Goal: Information Seeking & Learning: Compare options

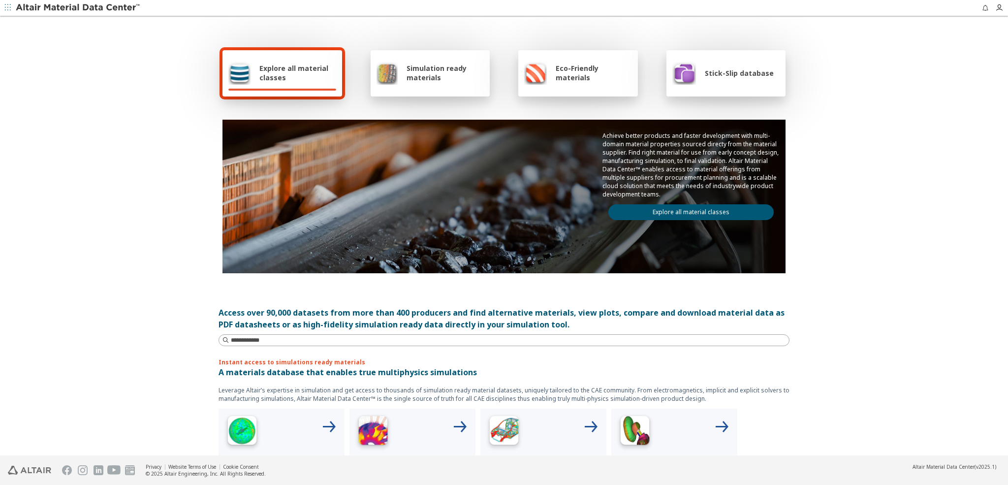
click at [670, 217] on link "Explore all material classes" at bounding box center [690, 212] width 165 height 16
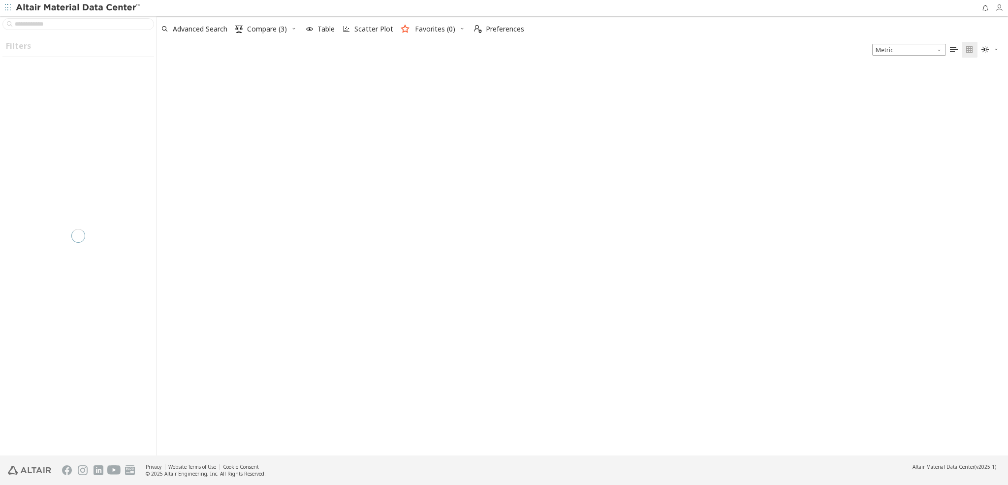
click at [999, 9] on icon "button" at bounding box center [999, 8] width 8 height 8
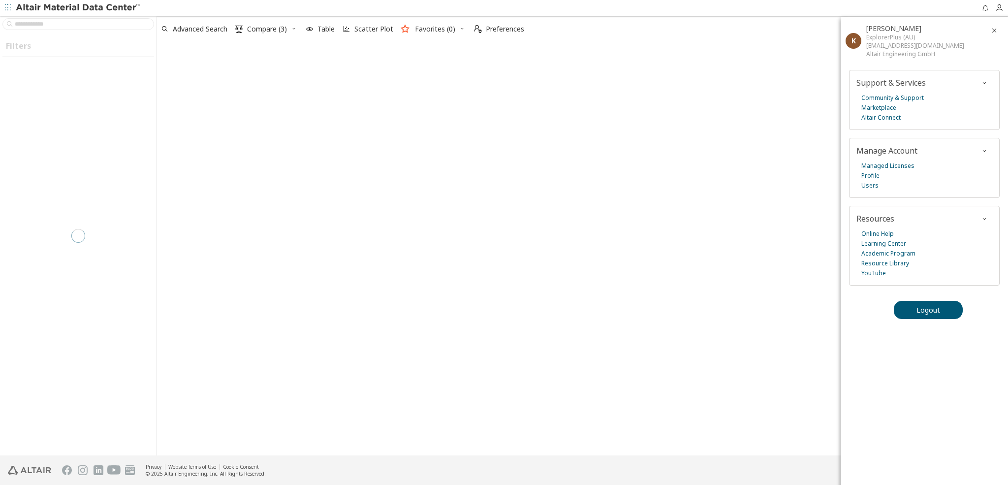
click at [581, 227] on div at bounding box center [582, 257] width 851 height 398
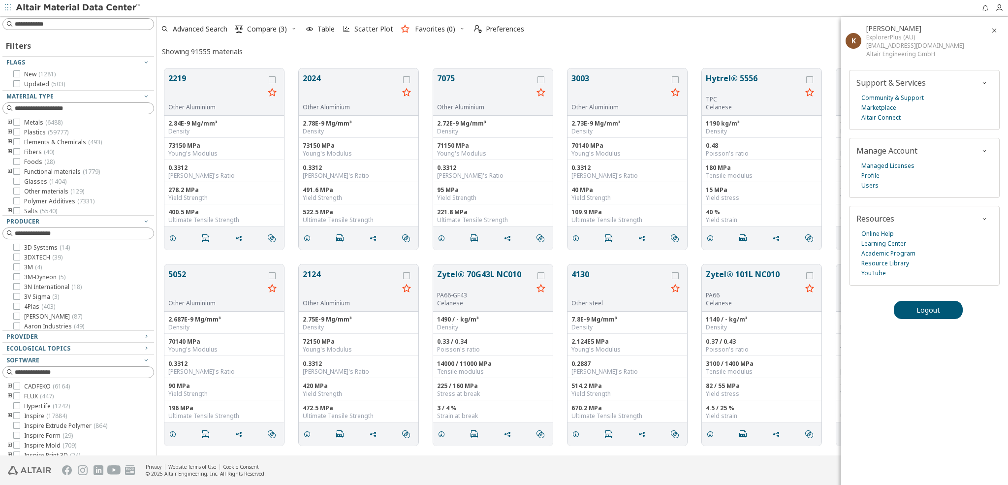
scroll to position [394, 850]
click at [346, 50] on div "Showing 91555 materials Metric   " at bounding box center [582, 51] width 851 height 19
click at [996, 30] on icon "button" at bounding box center [994, 31] width 8 height 8
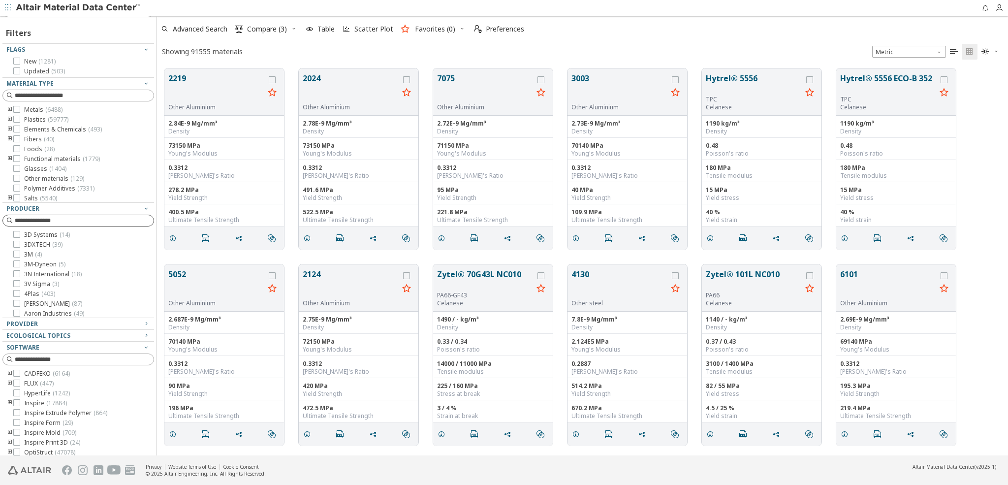
scroll to position [19, 0]
click at [187, 28] on span "Advanced Search" at bounding box center [200, 29] width 55 height 7
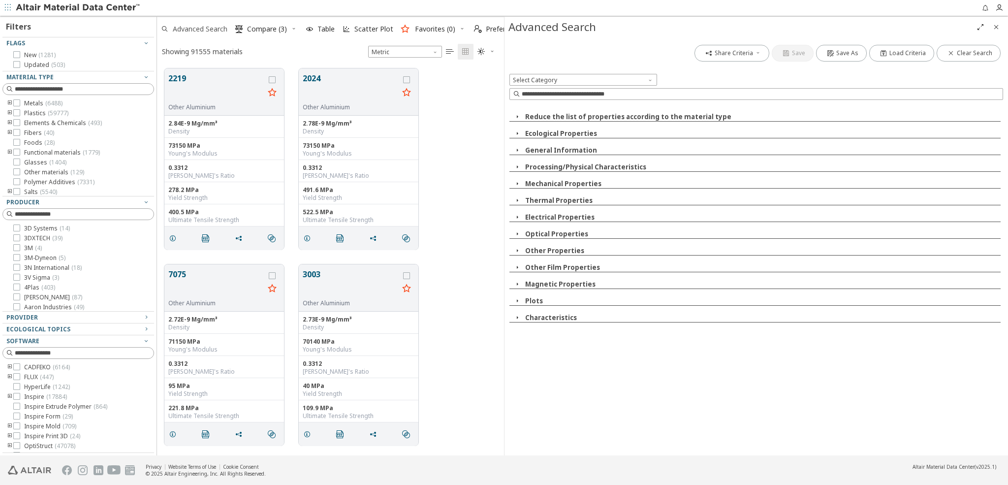
scroll to position [394, 346]
click at [517, 183] on icon "button" at bounding box center [517, 184] width 8 height 8
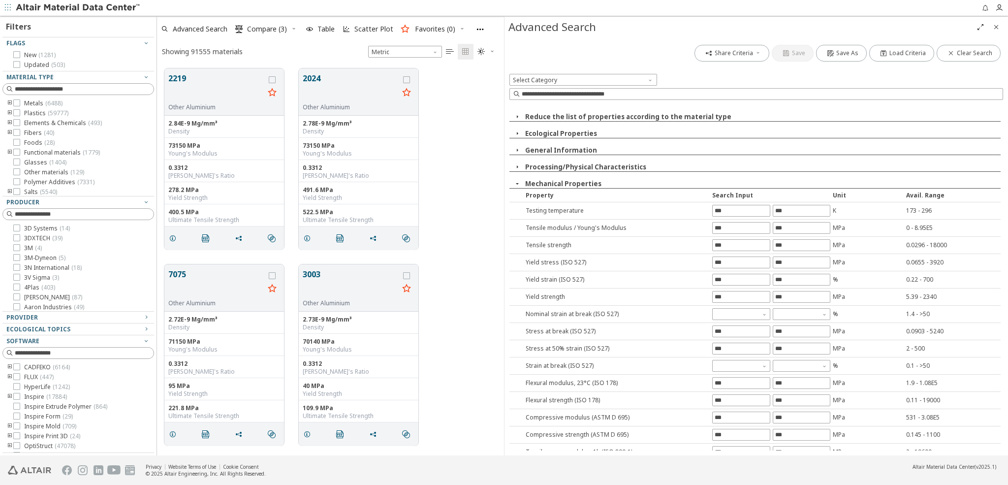
click at [516, 184] on icon "button" at bounding box center [517, 184] width 8 height 8
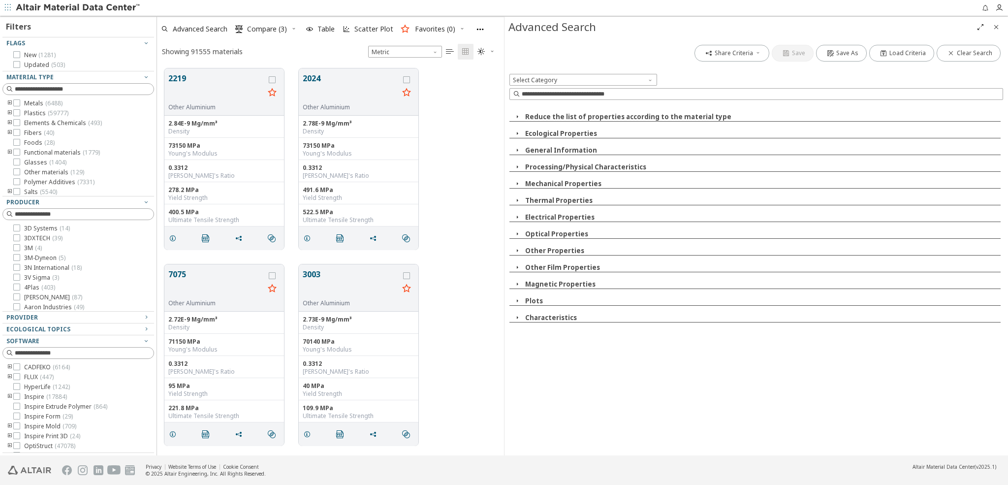
click at [517, 317] on icon "button" at bounding box center [517, 317] width 8 height 8
click at [521, 352] on icon "button" at bounding box center [522, 351] width 8 height 8
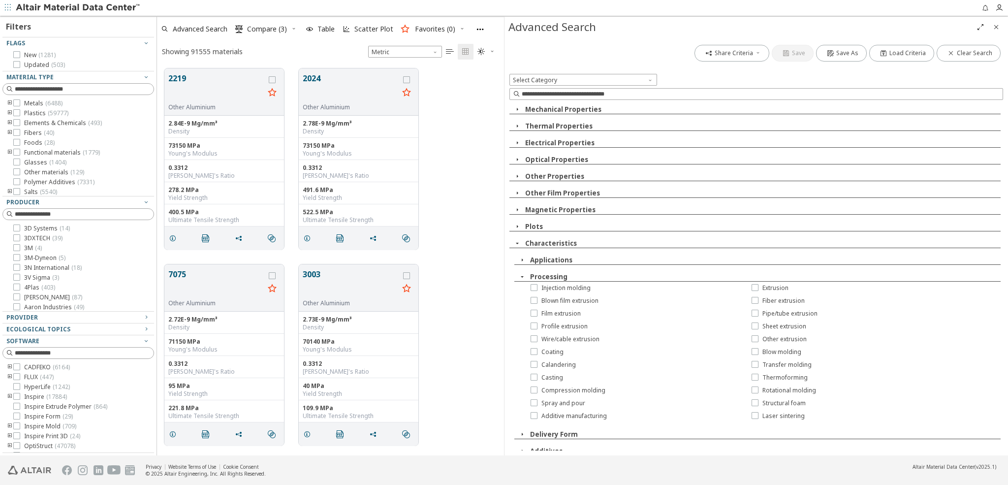
click at [520, 274] on icon "button" at bounding box center [522, 277] width 8 height 8
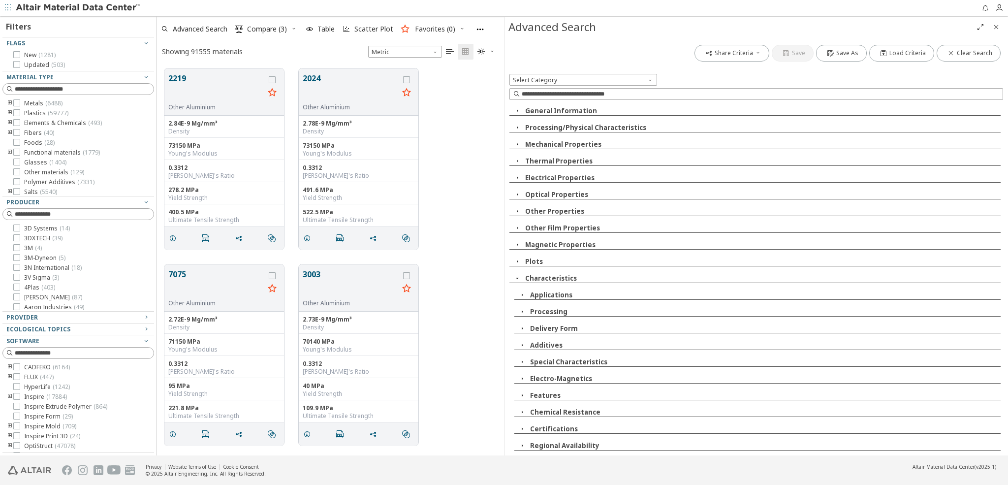
scroll to position [41, 0]
click at [521, 411] on icon "button" at bounding box center [522, 412] width 8 height 8
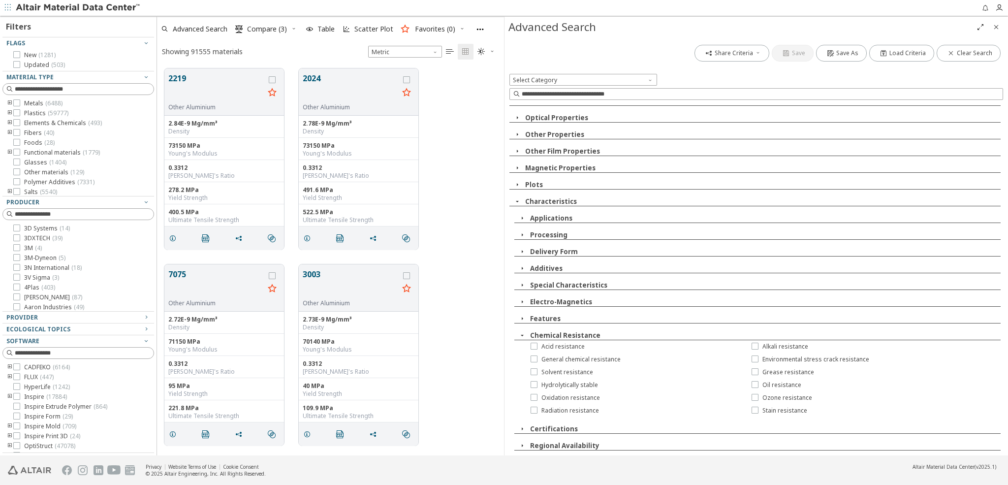
scroll to position [118, 0]
click at [521, 427] on icon "button" at bounding box center [522, 429] width 8 height 8
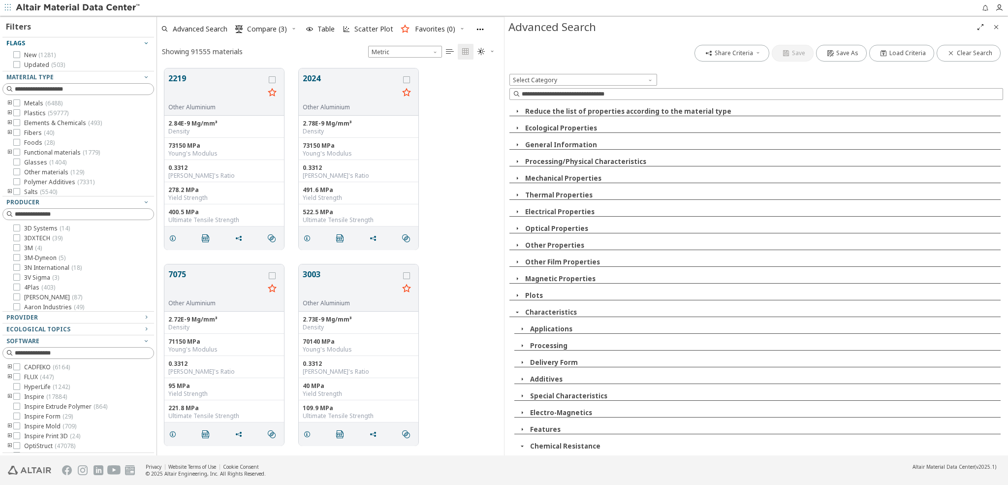
scroll to position [0, 0]
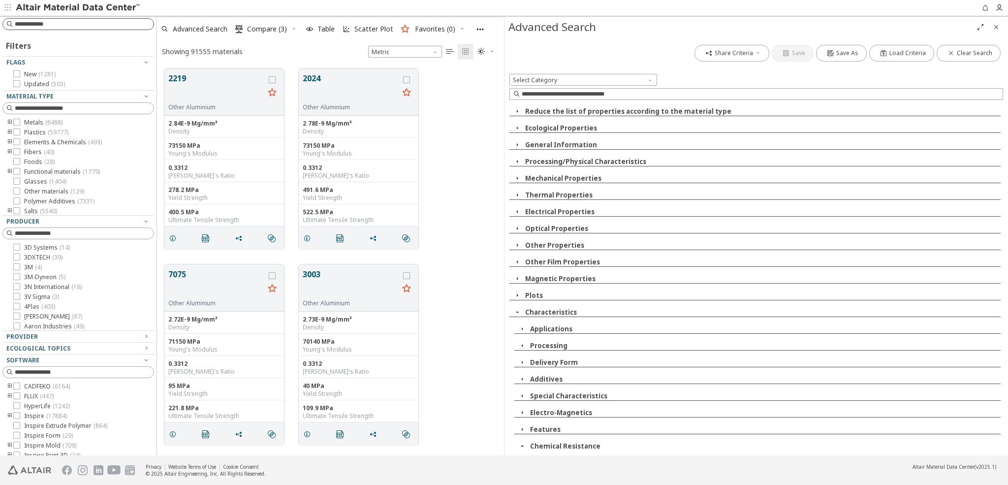
click at [56, 24] on input at bounding box center [84, 24] width 139 height 10
type input "**********"
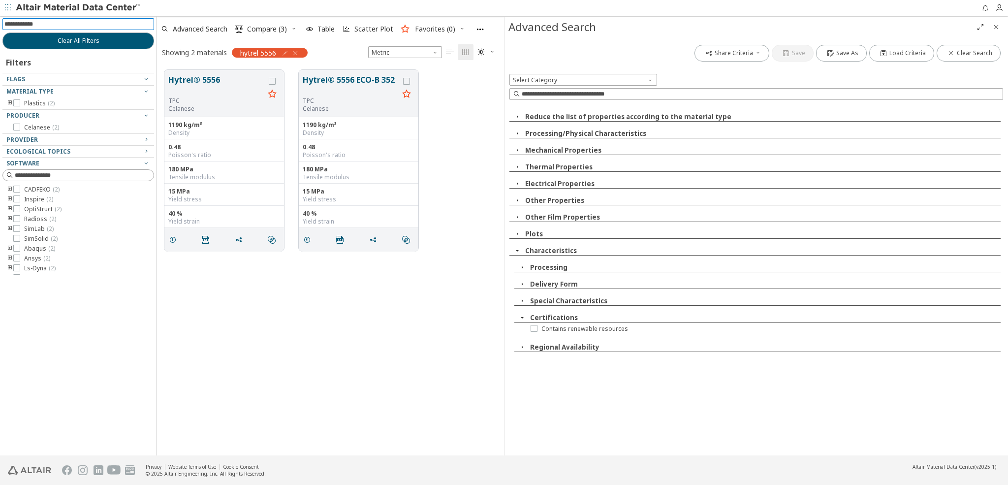
click at [297, 53] on icon "button" at bounding box center [295, 53] width 8 height 8
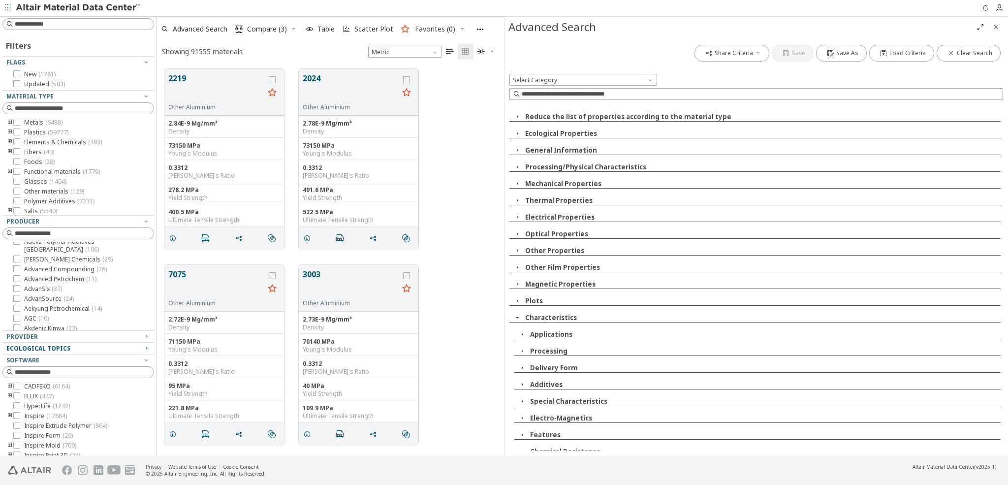
scroll to position [160, 0]
click at [145, 337] on icon "button" at bounding box center [146, 336] width 8 height 8
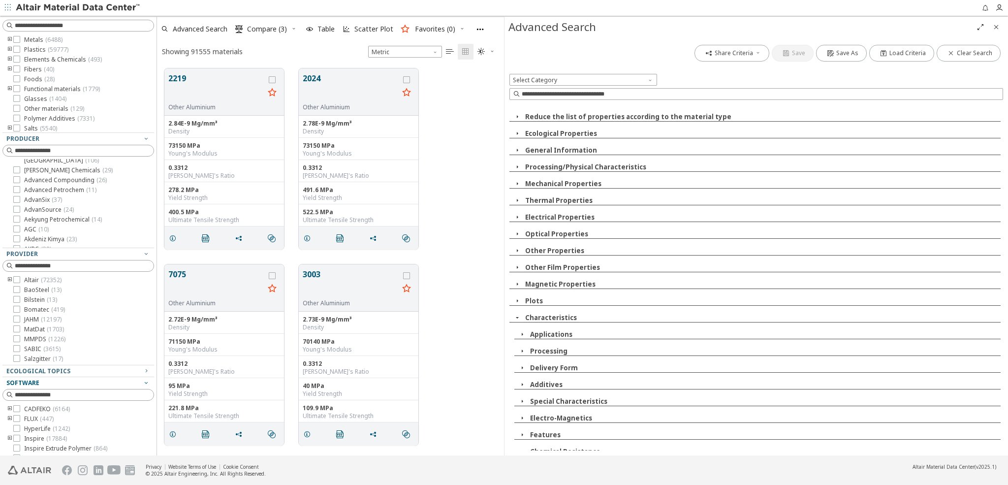
scroll to position [124, 0]
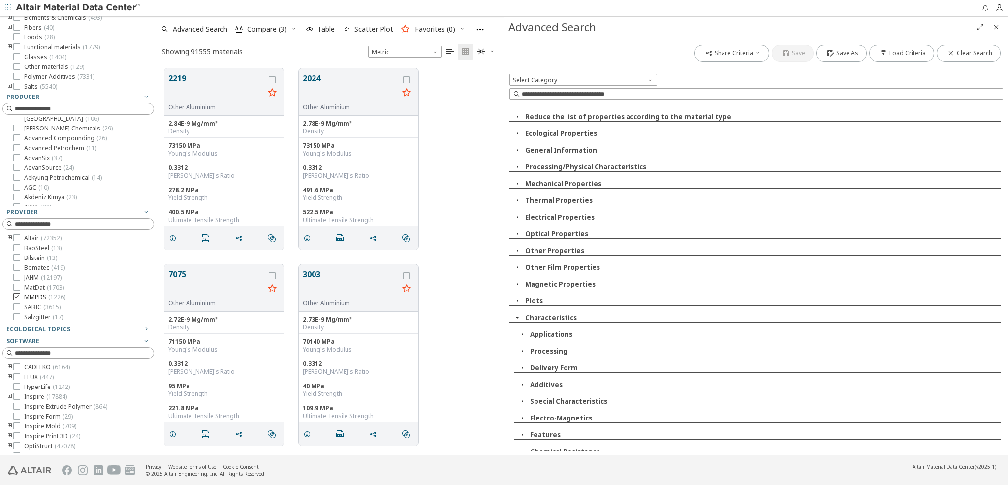
click at [16, 298] on icon at bounding box center [16, 296] width 7 height 7
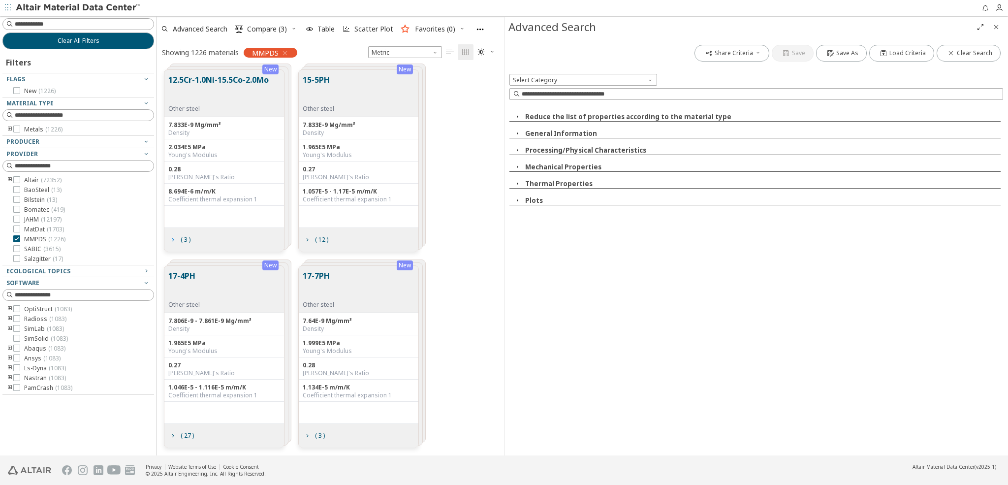
click at [184, 237] on span "( 3 )" at bounding box center [186, 240] width 10 height 6
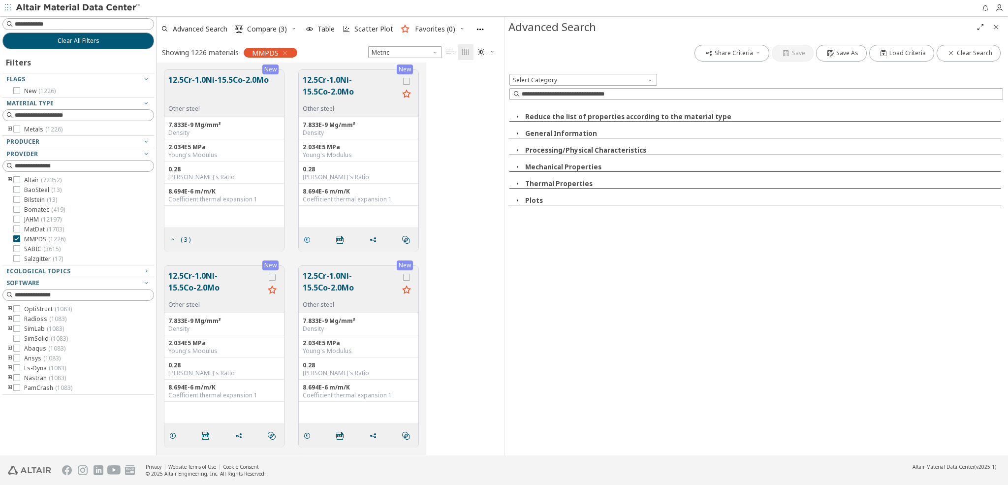
click at [307, 237] on icon "grid" at bounding box center [307, 240] width 8 height 8
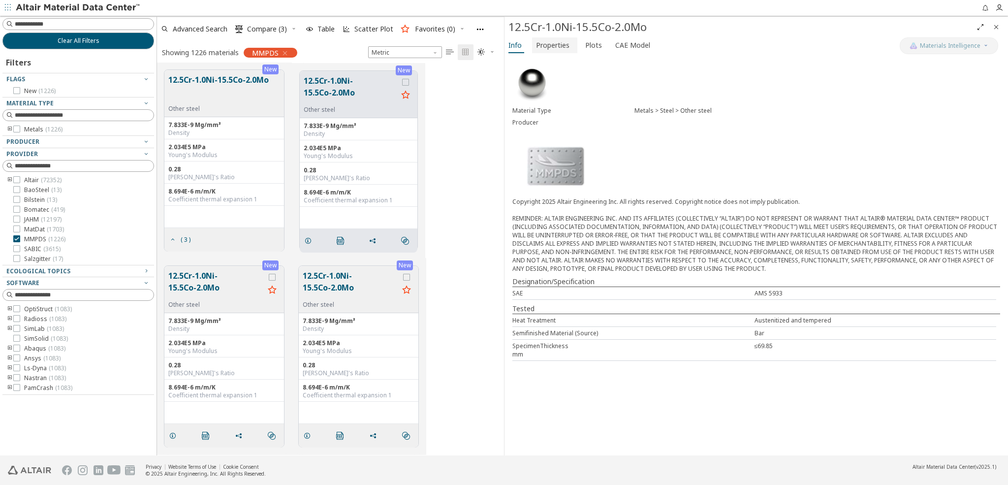
click at [548, 47] on span "Properties" at bounding box center [552, 45] width 33 height 16
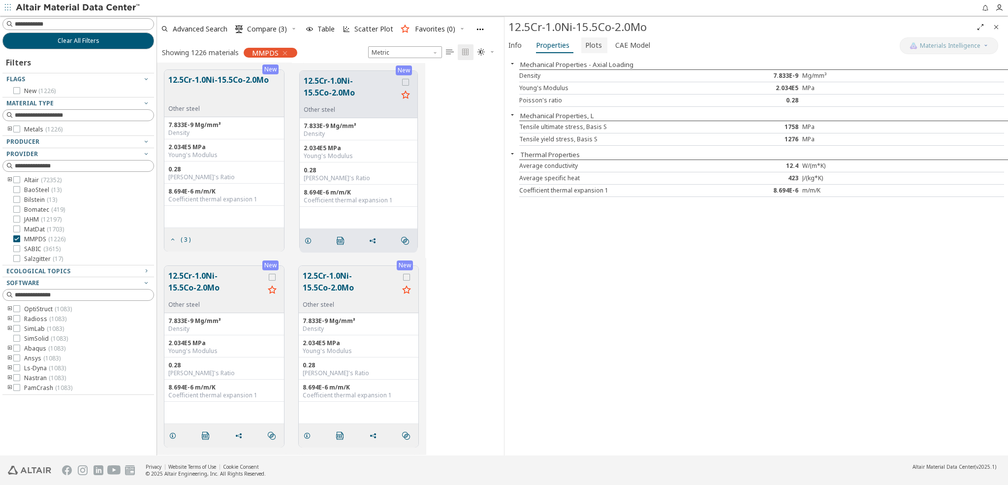
click at [588, 47] on span "Plots" at bounding box center [593, 45] width 17 height 16
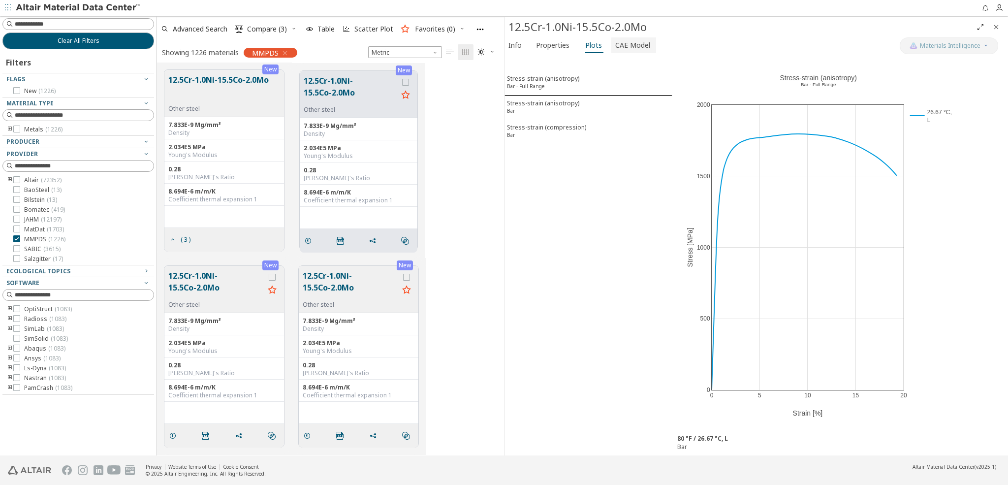
click at [626, 43] on span "CAE Model" at bounding box center [632, 45] width 35 height 16
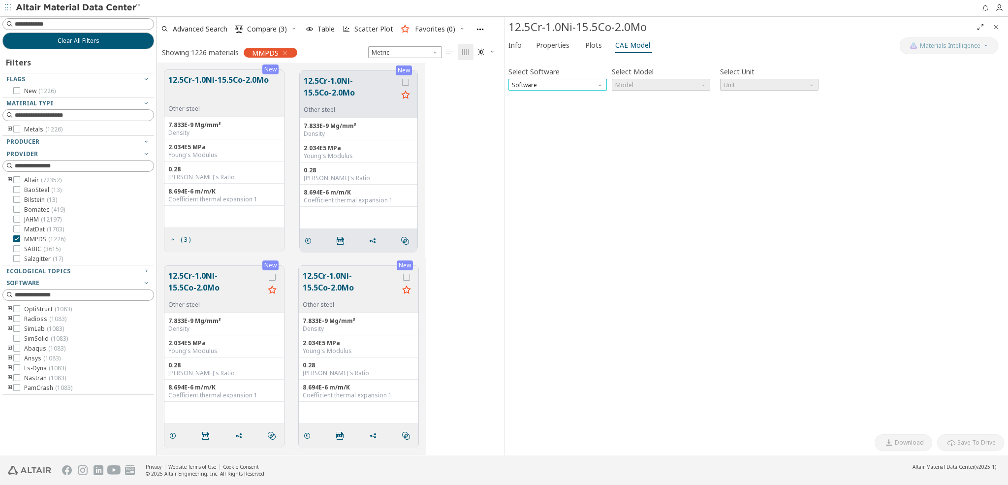
click at [591, 84] on span "Software" at bounding box center [557, 85] width 98 height 12
click at [544, 144] on span "Abaqus" at bounding box center [557, 143] width 91 height 7
click at [285, 53] on icon "button" at bounding box center [285, 53] width 8 height 8
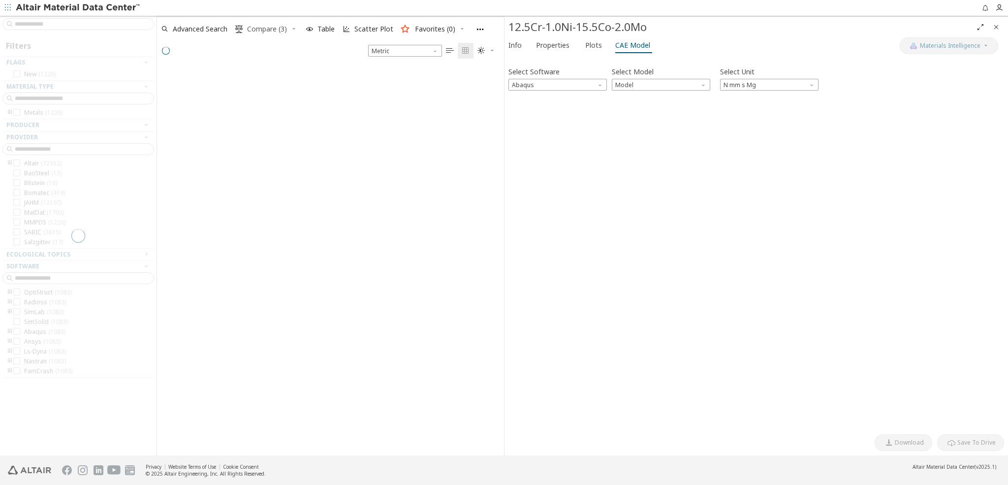
scroll to position [396, 346]
click at [215, 28] on span "Advanced Search" at bounding box center [200, 29] width 55 height 7
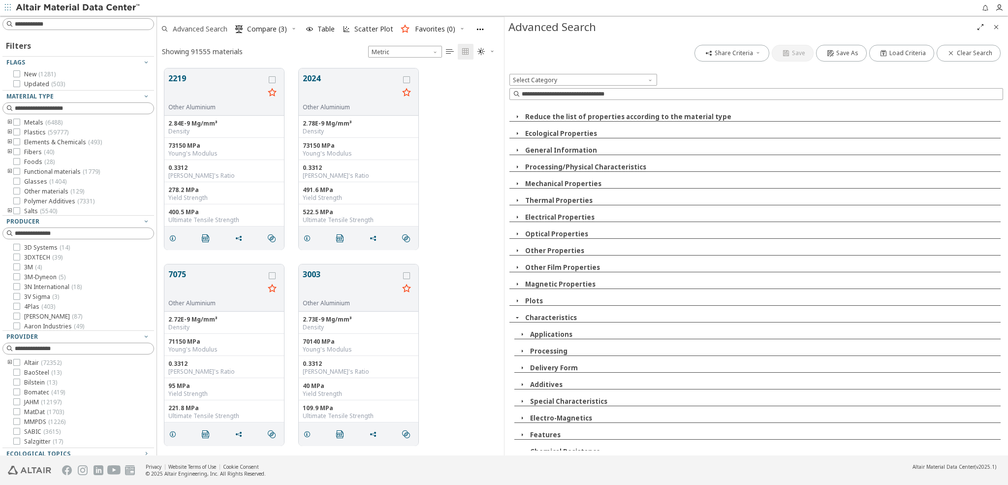
click at [211, 26] on span "Advanced Search" at bounding box center [200, 29] width 55 height 7
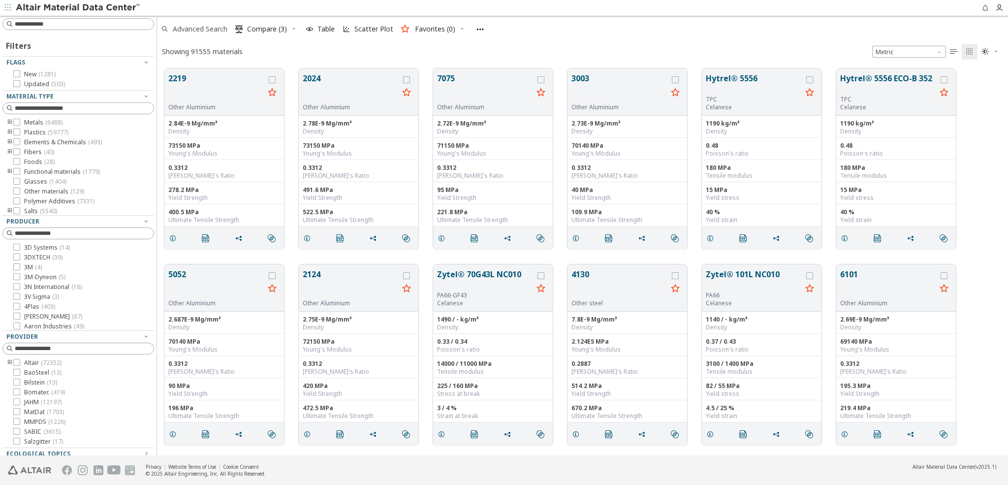
scroll to position [394, 850]
click at [210, 26] on span "Advanced Search" at bounding box center [200, 29] width 55 height 7
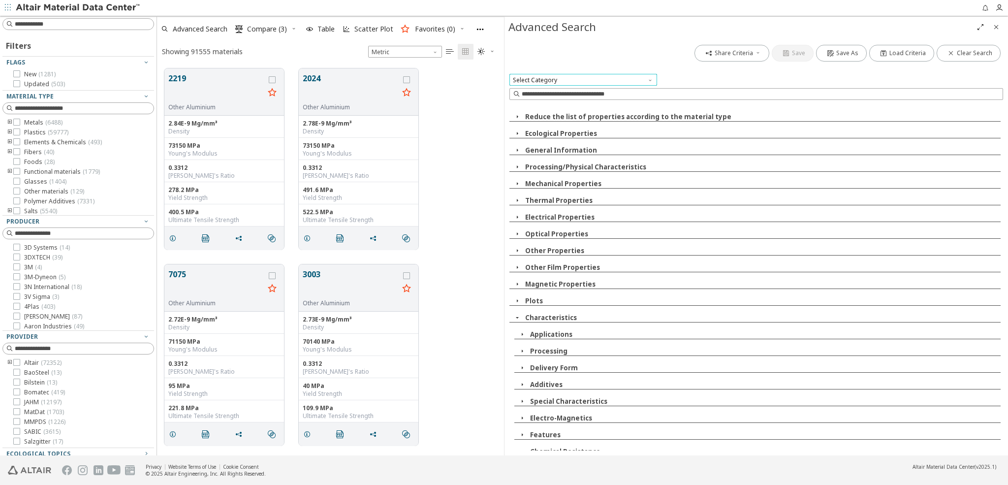
click at [546, 75] on span "Select Category" at bounding box center [583, 80] width 148 height 12
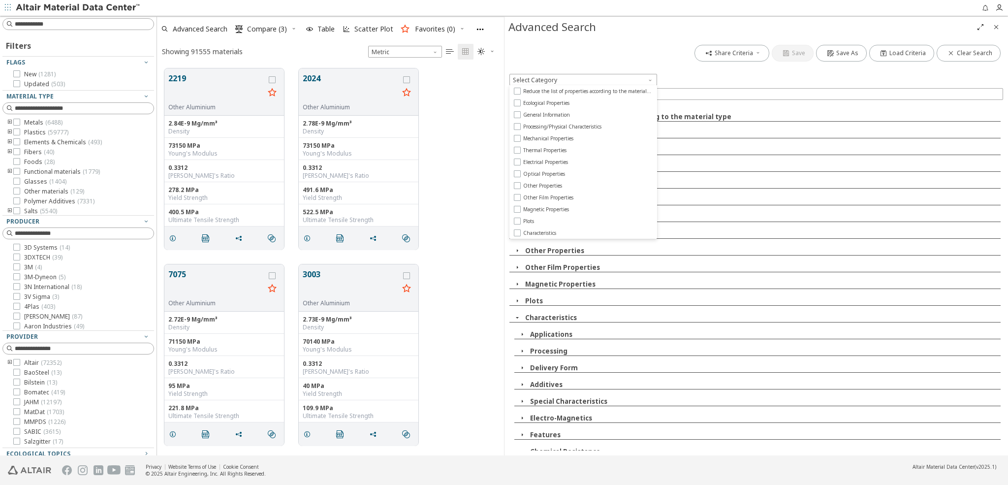
click at [553, 45] on div "Share Criteria Save Save As Load Criteria Clear Search" at bounding box center [755, 53] width 493 height 22
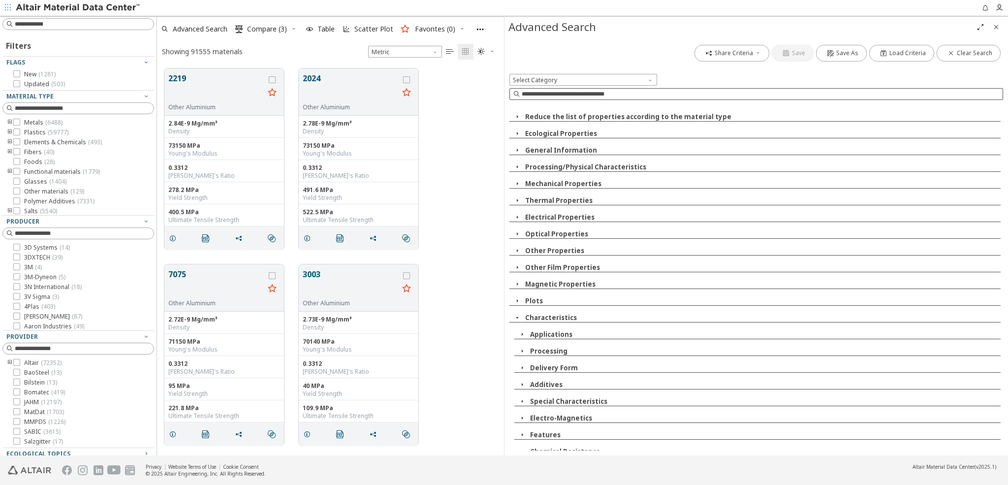
click at [549, 94] on input at bounding box center [761, 94] width 481 height 10
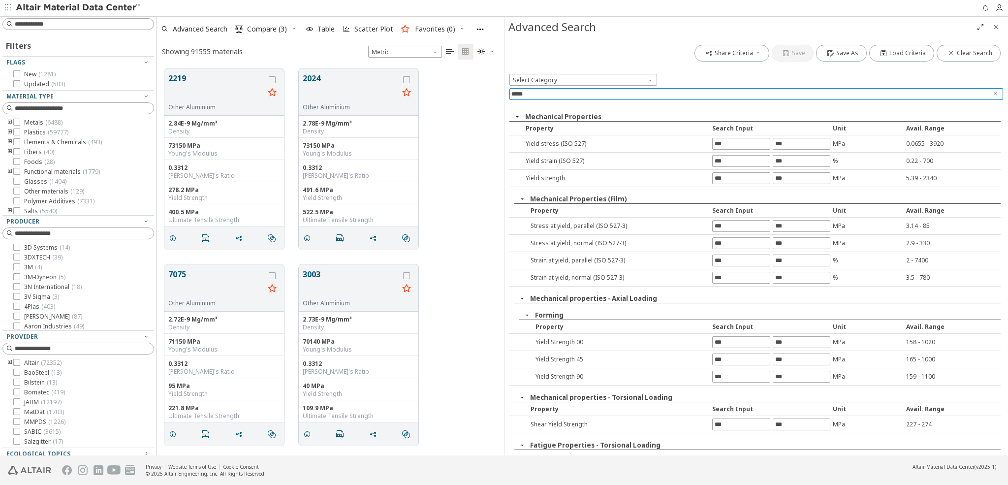
type input "*****"
drag, startPoint x: 560, startPoint y: 143, endPoint x: 581, endPoint y: 142, distance: 20.7
click at [581, 142] on div "Yield stress (ISO 527)" at bounding box center [615, 143] width 189 height 8
click at [637, 244] on div "Stress at yield , normal (ISO 527-3)" at bounding box center [615, 243] width 189 height 8
click at [407, 239] on icon "" at bounding box center [406, 238] width 8 height 8
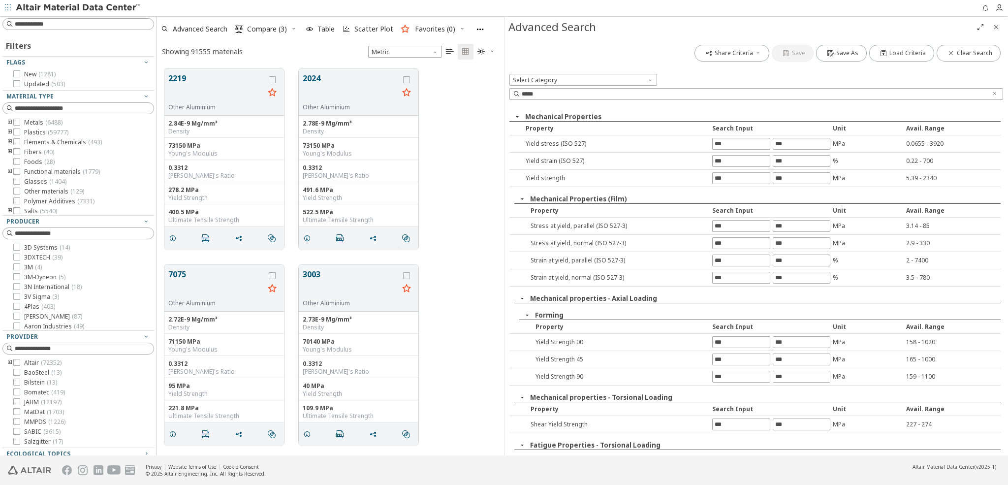
click at [837, 30] on div "Advanced Search" at bounding box center [740, 27] width 464 height 16
drag, startPoint x: 950, startPoint y: 54, endPoint x: 945, endPoint y: 59, distance: 7.7
click at [950, 54] on icon "button" at bounding box center [951, 53] width 8 height 8
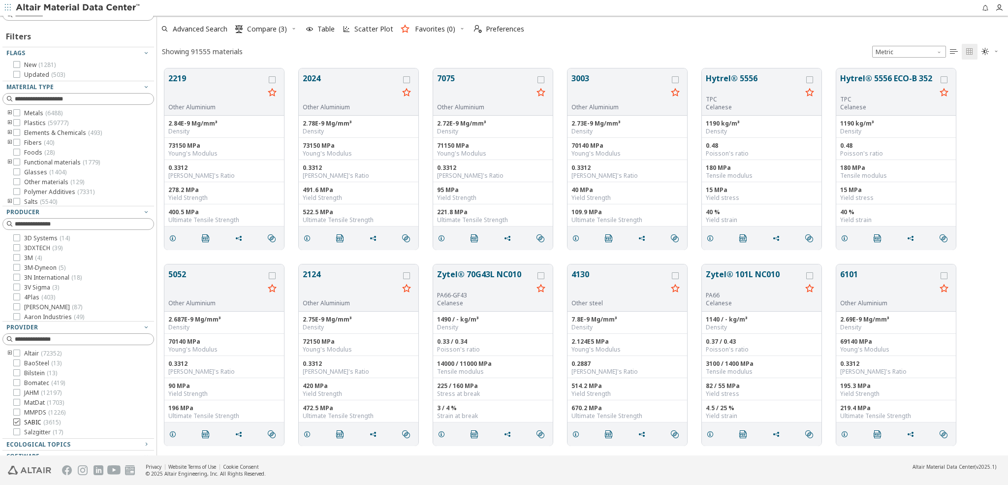
scroll to position [10, 0]
click at [19, 433] on div "Filters Flags New ( 1281 ) Updated ( 503 ) Material Type Metals ( 6488 ) Plasti…" at bounding box center [78, 295] width 152 height 545
click at [16, 431] on div "Filters Flags New ( 1281 ) Updated ( 503 ) Material Type Metals ( 6488 ) Plasti…" at bounding box center [78, 293] width 152 height 541
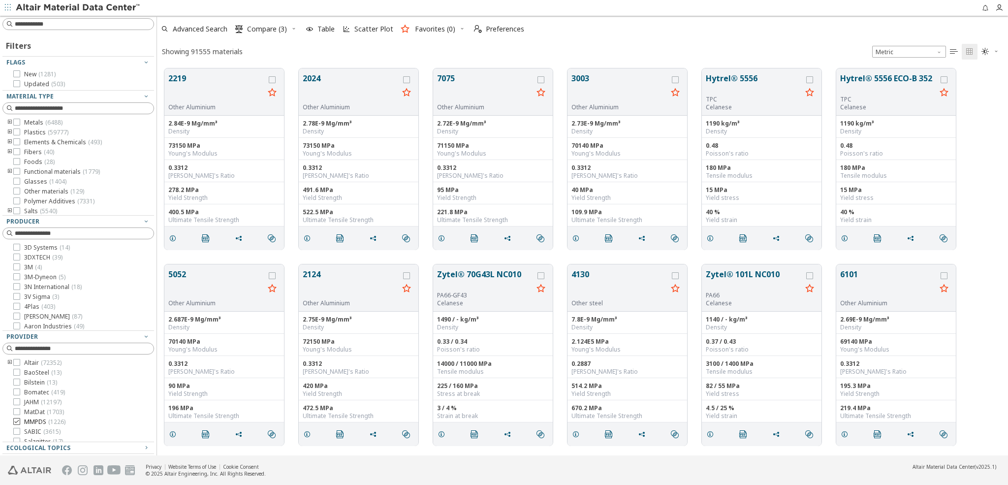
scroll to position [6, 0]
click at [17, 434] on icon at bounding box center [16, 434] width 7 height 7
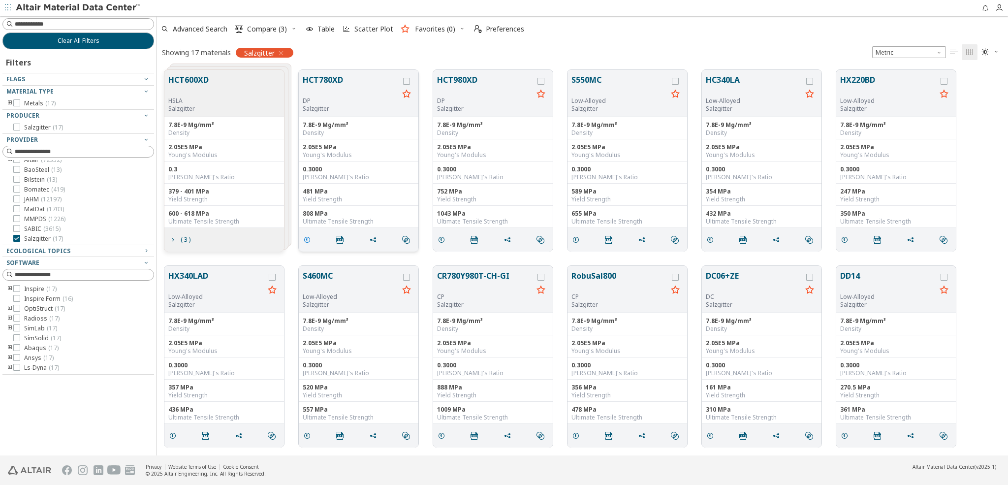
click at [307, 238] on icon "grid" at bounding box center [307, 240] width 8 height 8
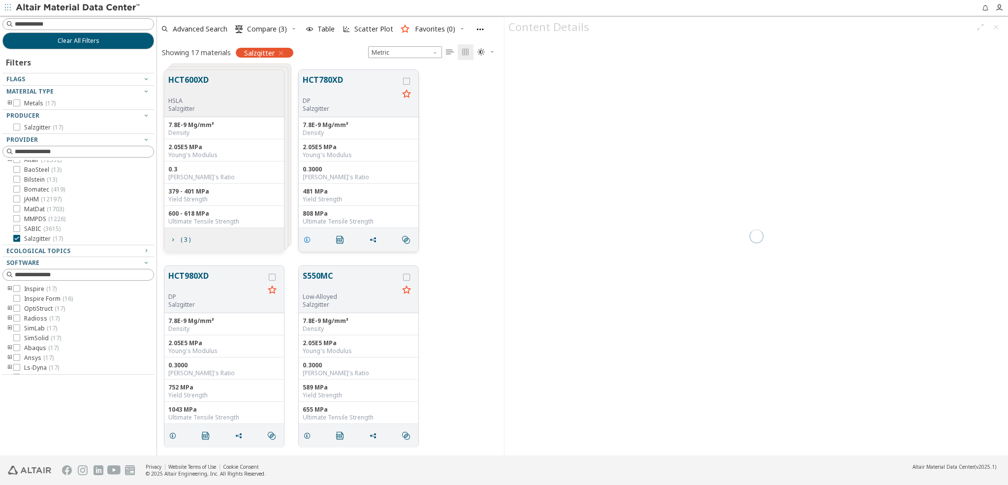
scroll to position [393, 346]
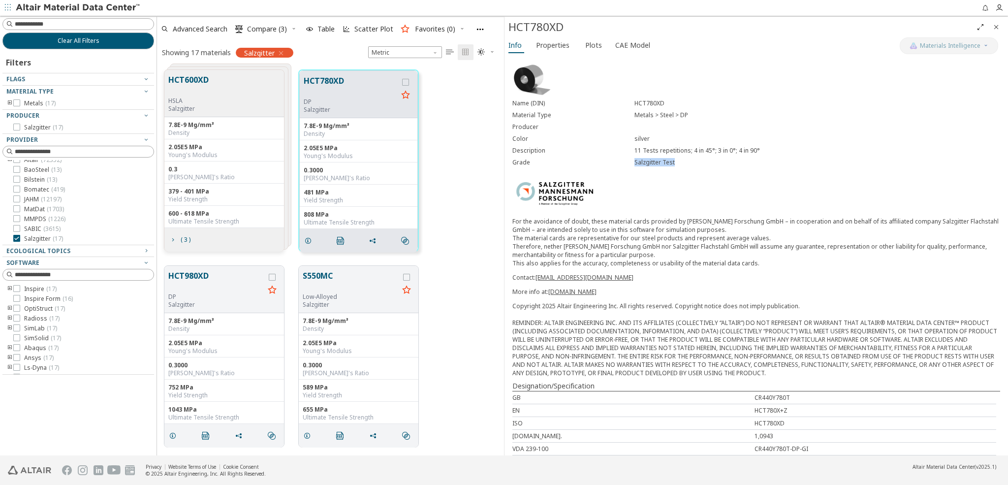
drag, startPoint x: 634, startPoint y: 161, endPoint x: 675, endPoint y: 163, distance: 40.9
click at [675, 163] on div "Salzgitter Test" at bounding box center [817, 162] width 366 height 8
click at [552, 44] on span "Properties" at bounding box center [552, 45] width 33 height 16
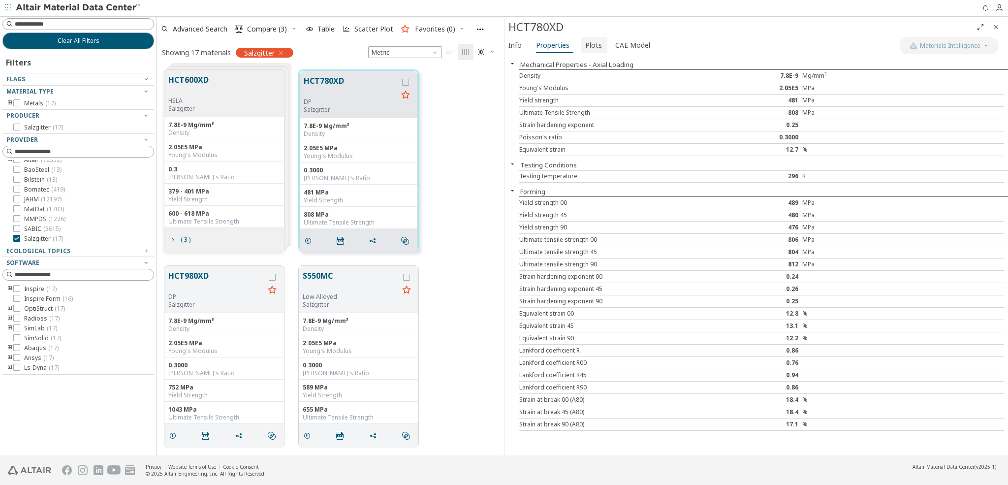
click at [589, 43] on span "Plots" at bounding box center [593, 45] width 17 height 16
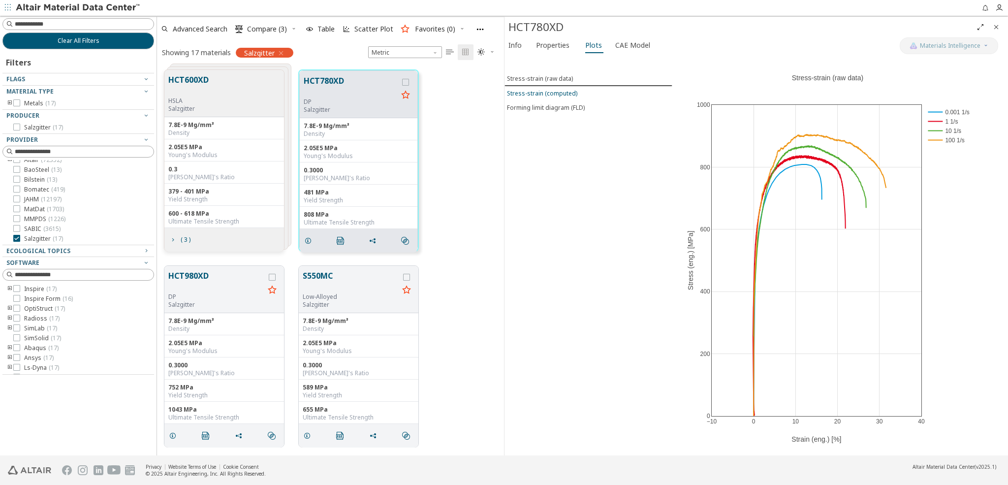
click at [565, 92] on div "Stress-strain (computed)" at bounding box center [542, 93] width 70 height 8
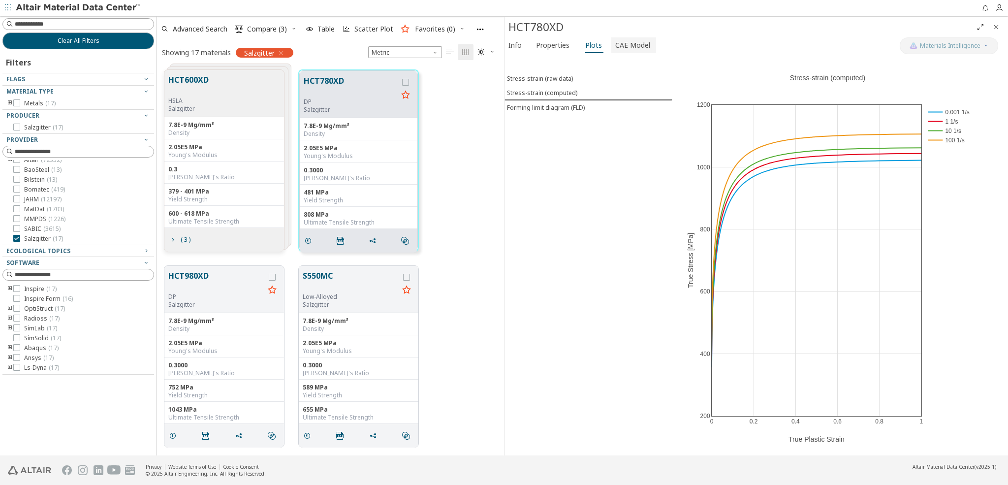
click at [629, 40] on span "CAE Model" at bounding box center [632, 45] width 35 height 16
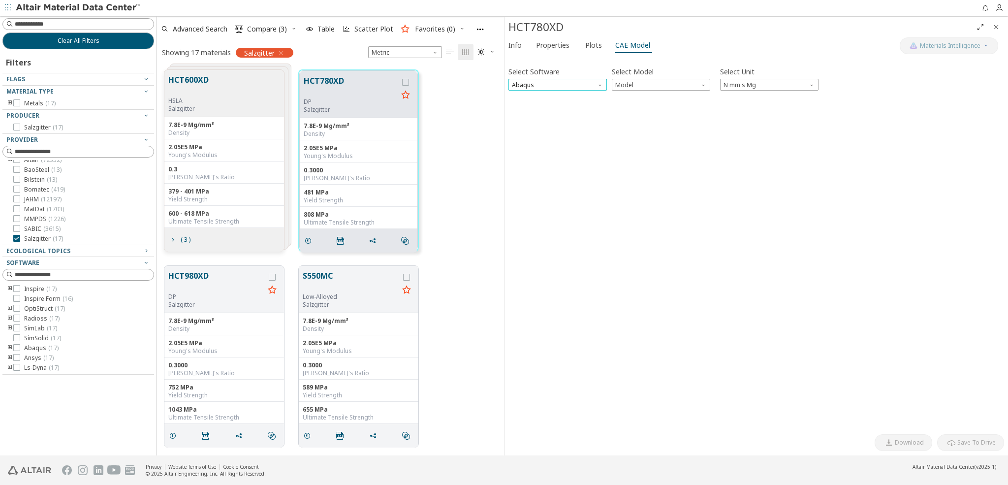
click at [589, 85] on span "Abaqus" at bounding box center [557, 85] width 98 height 12
click at [535, 130] on span "Radioss" at bounding box center [557, 131] width 91 height 7
click at [667, 83] on span "Model" at bounding box center [661, 85] width 98 height 12
click at [648, 112] on span "Law36" at bounding box center [660, 108] width 91 height 7
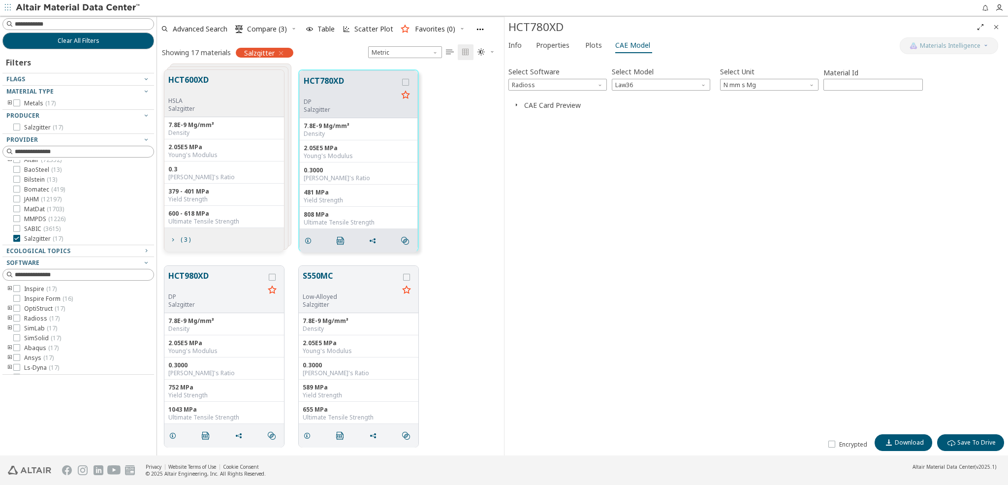
click at [517, 104] on icon "button" at bounding box center [516, 105] width 8 height 8
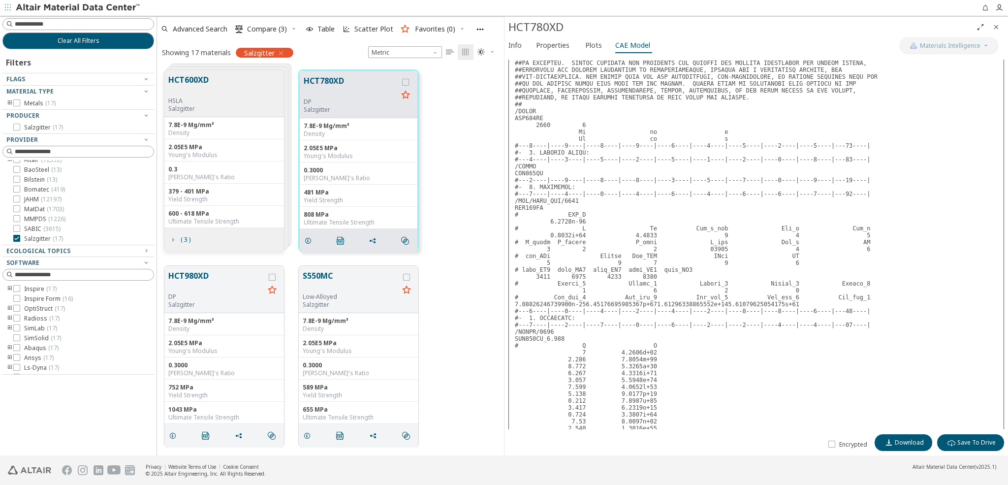
scroll to position [525, 0]
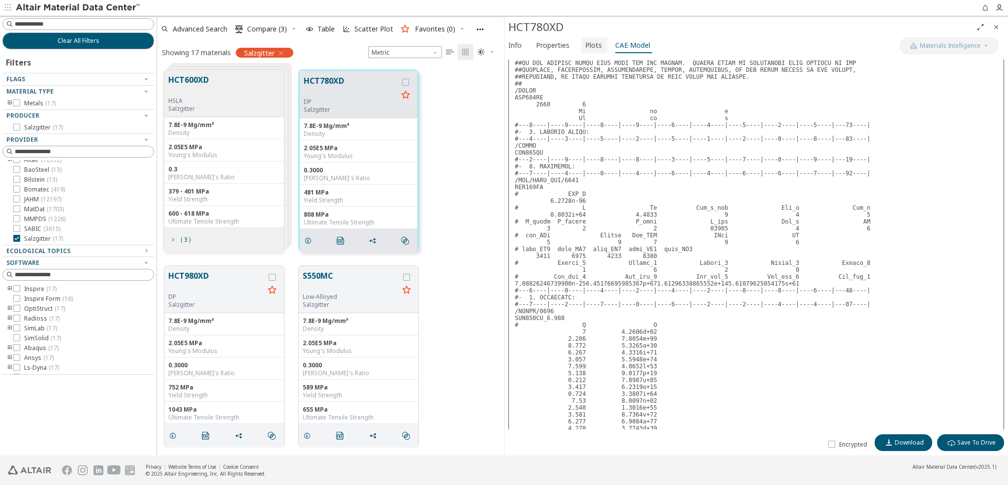
click at [585, 47] on span "Plots" at bounding box center [593, 45] width 17 height 16
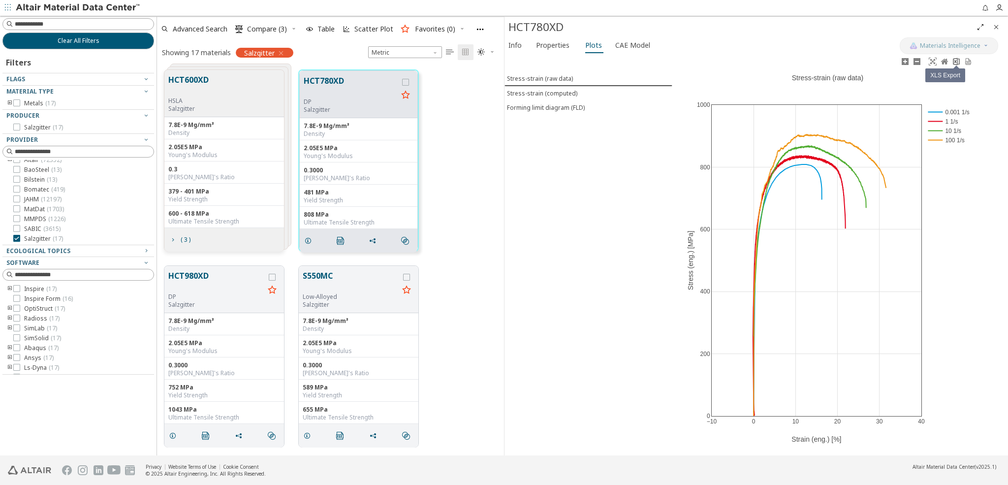
click at [955, 62] on icon at bounding box center [956, 62] width 8 height 8
click at [341, 238] on icon "" at bounding box center [341, 241] width 8 height 8
click at [343, 241] on icon "" at bounding box center [341, 241] width 8 height 8
click at [17, 239] on icon at bounding box center [16, 238] width 7 height 7
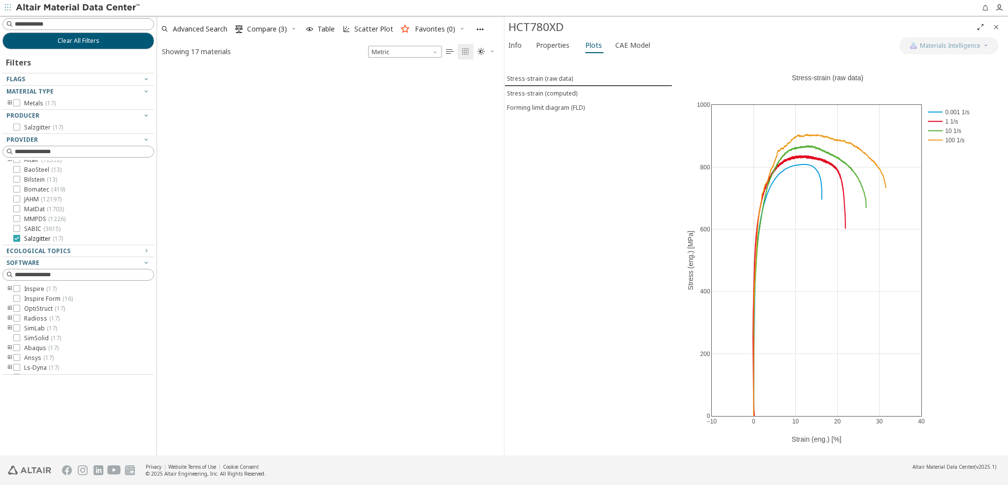
scroll to position [396, 346]
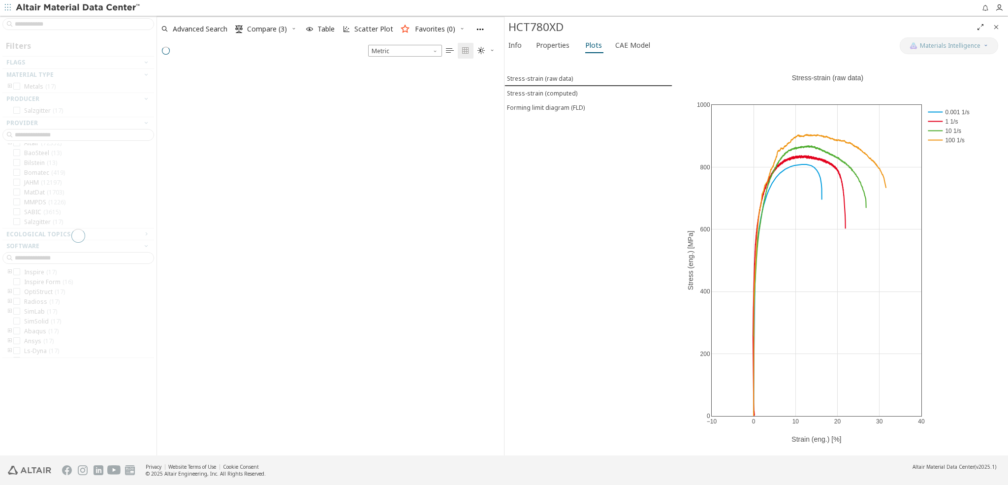
click at [47, 27] on div at bounding box center [78, 235] width 156 height 439
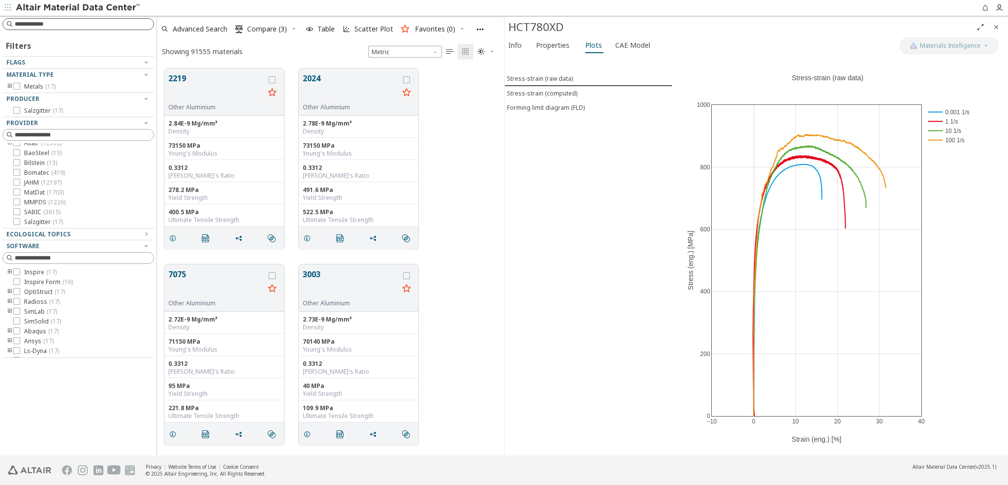
scroll to position [0, 0]
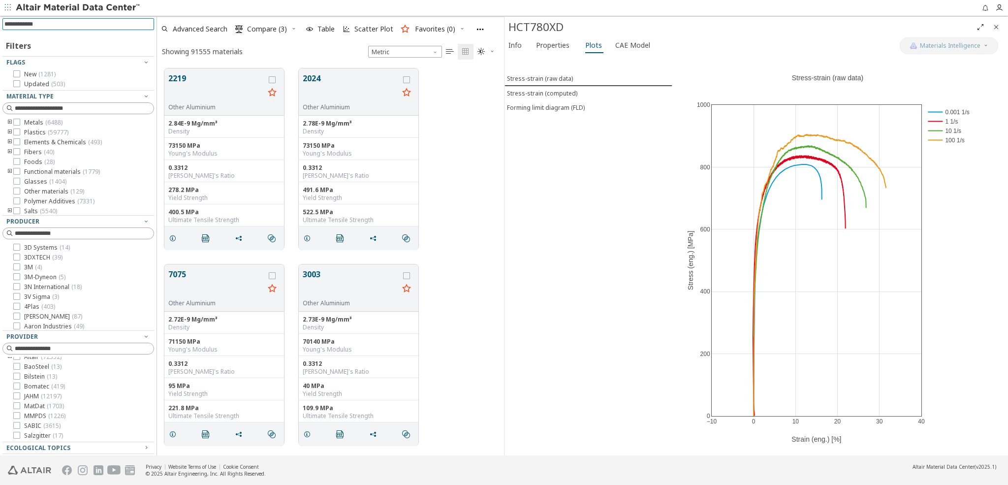
click at [46, 24] on input at bounding box center [79, 24] width 150 height 11
type input "**********"
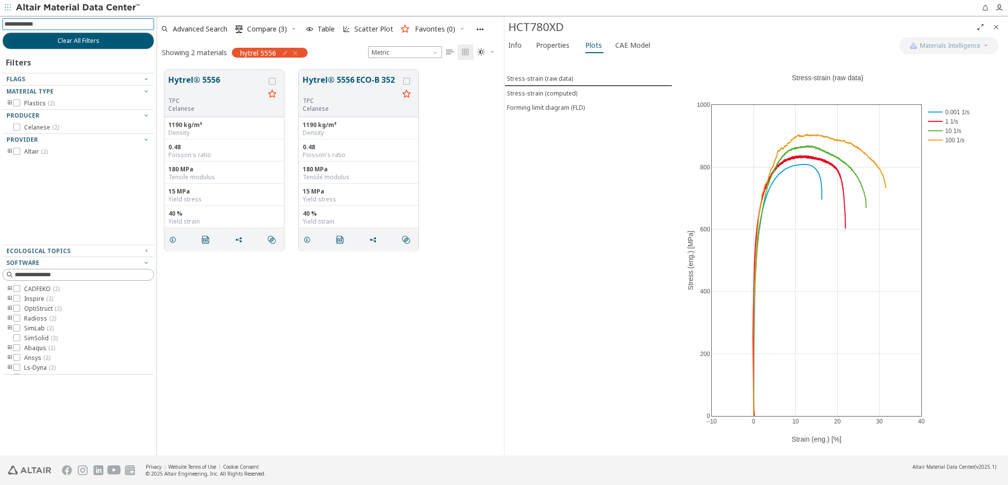
drag, startPoint x: 172, startPoint y: 239, endPoint x: 464, endPoint y: 240, distance: 291.7
click at [172, 239] on icon "grid" at bounding box center [173, 240] width 8 height 8
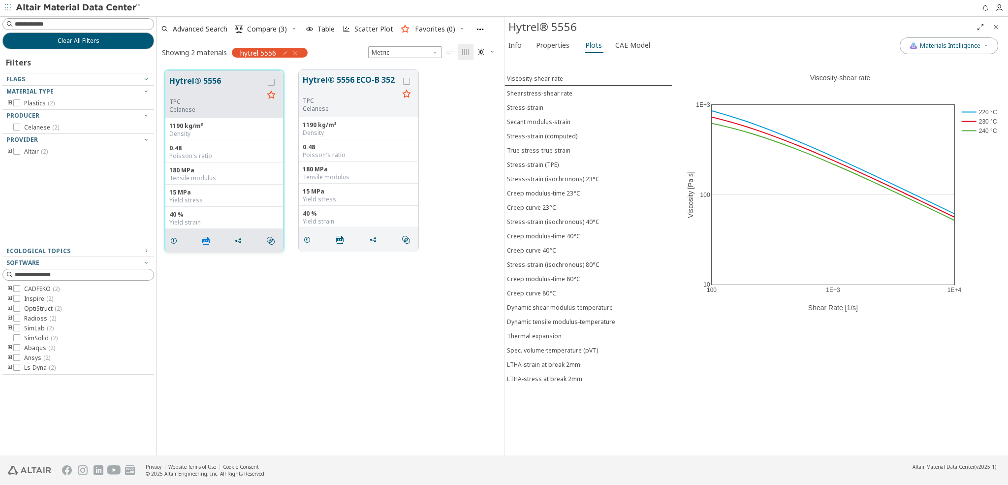
click at [206, 238] on icon "" at bounding box center [206, 241] width 8 height 8
click at [968, 111] on rect at bounding box center [979, 111] width 40 height 9
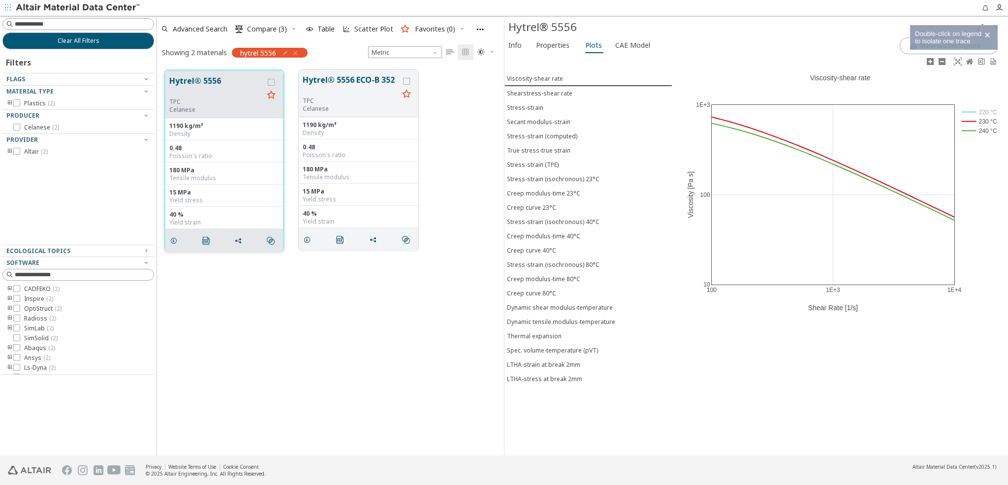
click at [969, 119] on rect at bounding box center [979, 121] width 40 height 9
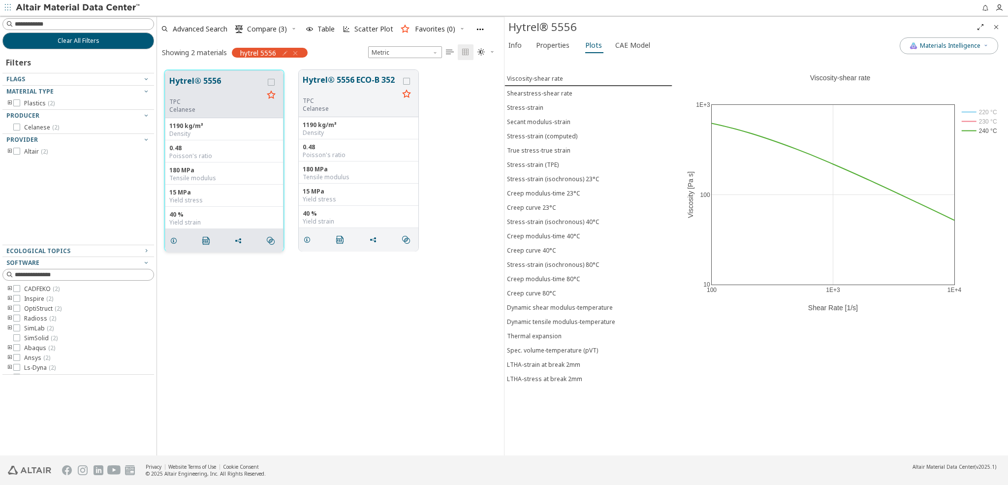
click at [806, 384] on div "100 1E+3 1E+4 10 100 1E+3 220 °C 230 °C 240 °C Viscosity-shear rate Shear Rate …" at bounding box center [840, 255] width 336 height 399
click at [297, 52] on icon "button" at bounding box center [295, 53] width 8 height 8
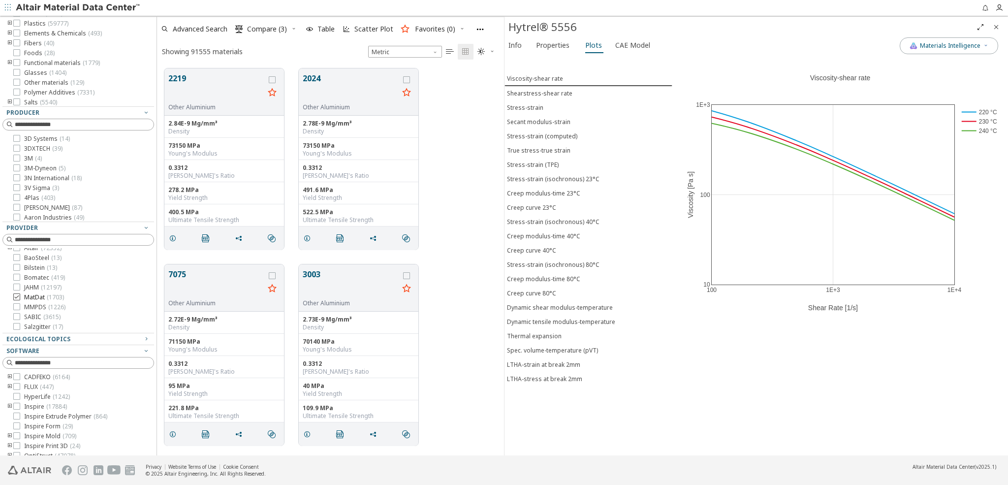
scroll to position [118, 0]
click at [16, 296] on icon at bounding box center [16, 297] width 7 height 7
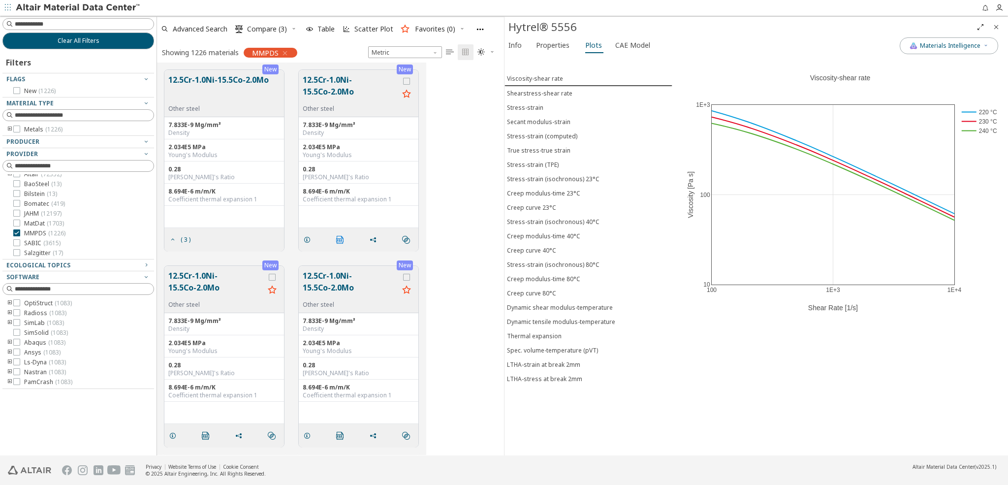
click at [341, 240] on icon "" at bounding box center [340, 240] width 8 height 8
click at [516, 46] on span "Info" at bounding box center [514, 45] width 13 height 16
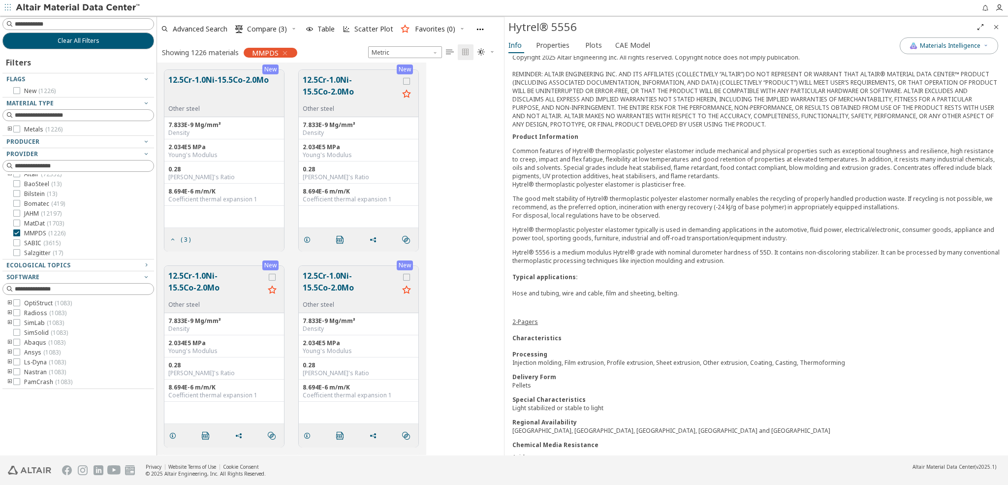
scroll to position [154, 0]
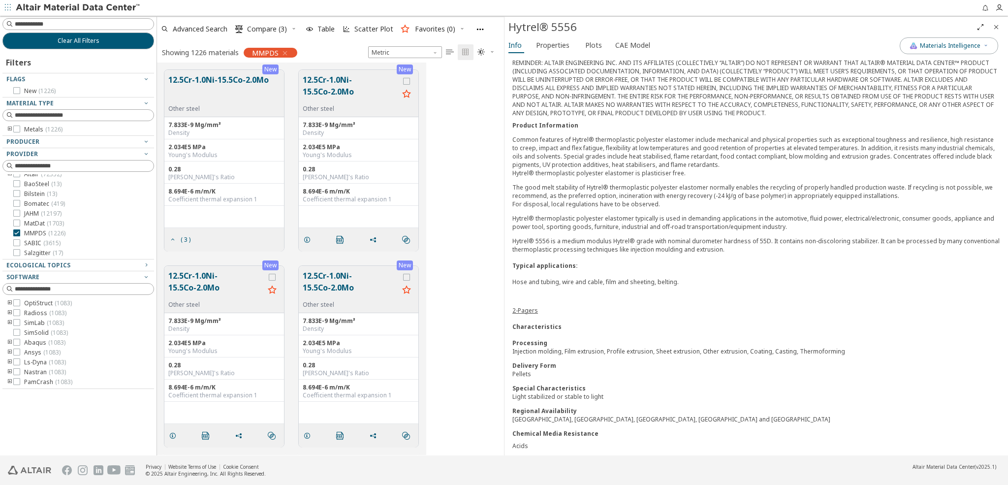
click at [527, 306] on link "2-Pagers" at bounding box center [525, 310] width 26 height 8
click at [923, 47] on span "Materials Intelligence" at bounding box center [950, 46] width 61 height 8
click at [550, 44] on span "Properties" at bounding box center [552, 45] width 33 height 16
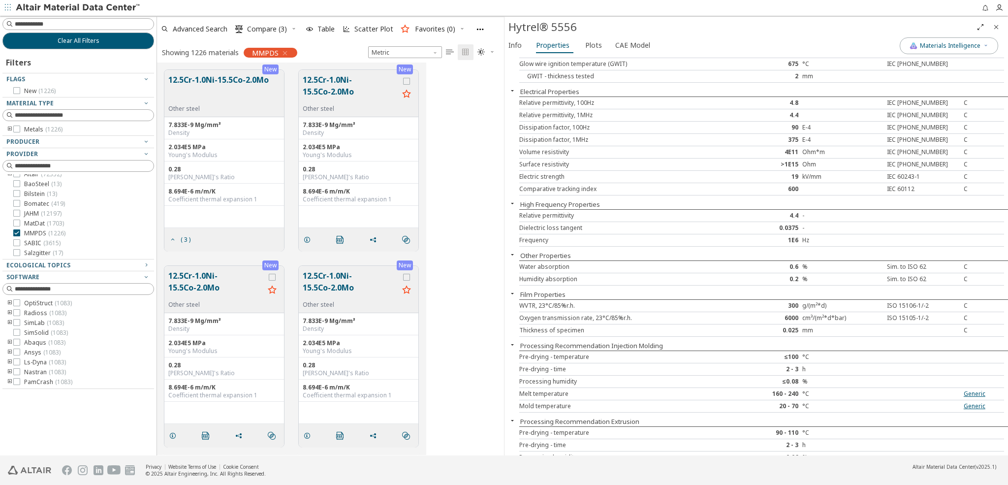
scroll to position [742, 0]
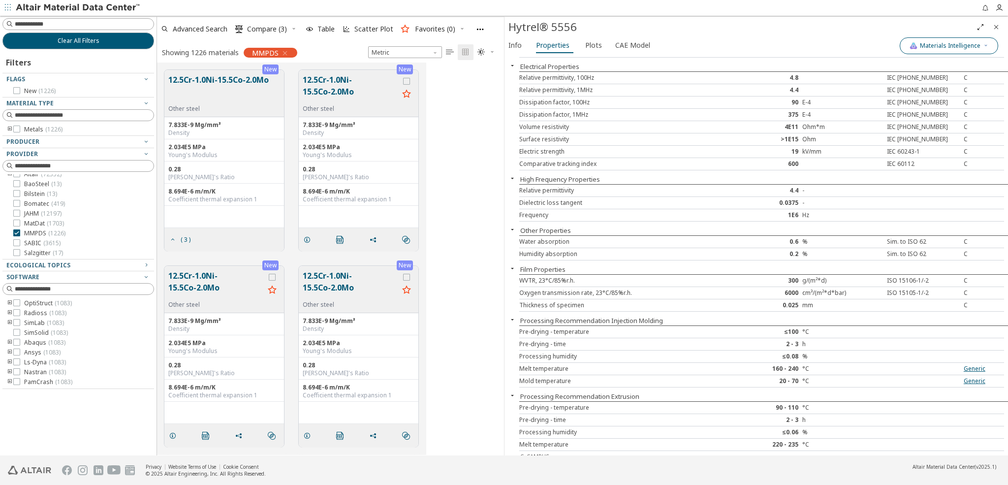
click at [950, 46] on span "Materials Intelligence" at bounding box center [950, 46] width 61 height 8
click at [908, 90] on span "button" at bounding box center [911, 91] width 6 height 6
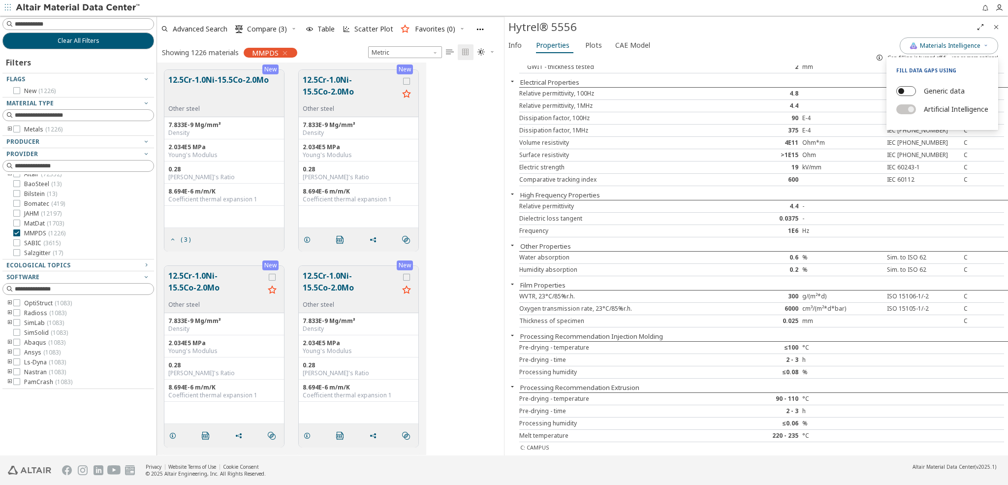
scroll to position [727, 0]
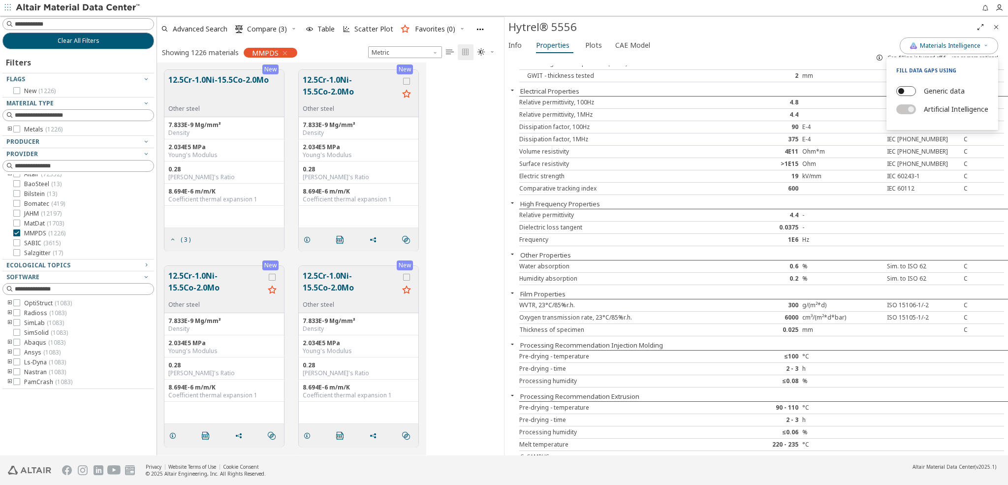
click at [902, 90] on button "Generic data" at bounding box center [906, 91] width 20 height 10
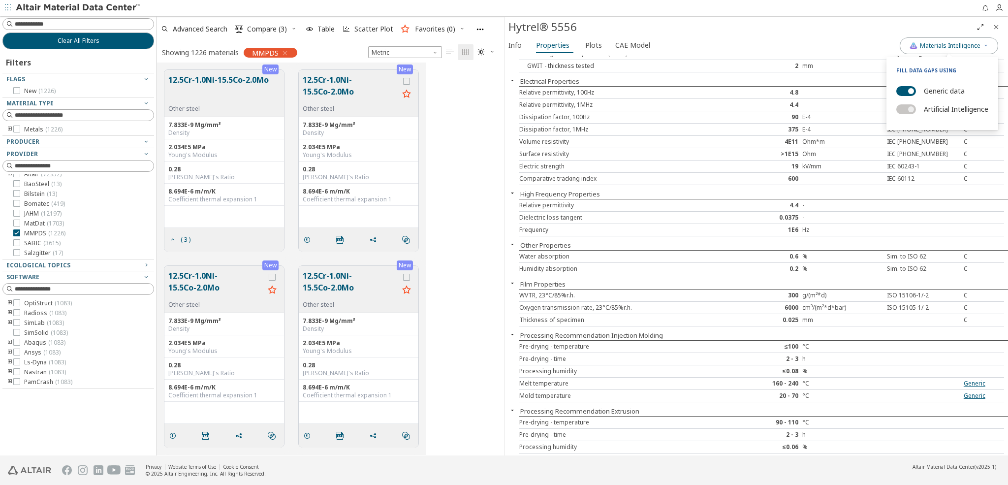
drag, startPoint x: 904, startPoint y: 160, endPoint x: 967, endPoint y: 61, distance: 117.8
click at [904, 162] on div "IEC 60243-1" at bounding box center [923, 166] width 81 height 8
click at [597, 48] on span "Plots" at bounding box center [594, 45] width 18 height 16
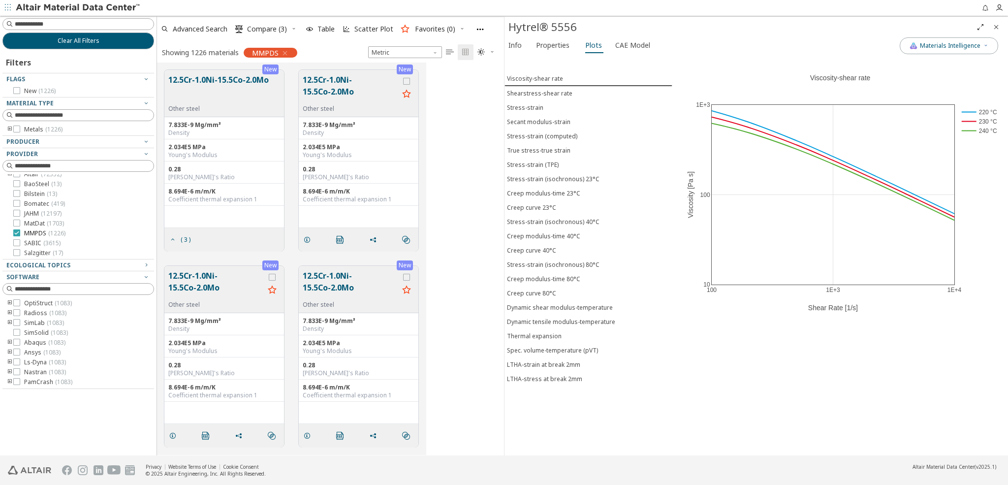
click at [17, 233] on icon at bounding box center [16, 232] width 7 height 7
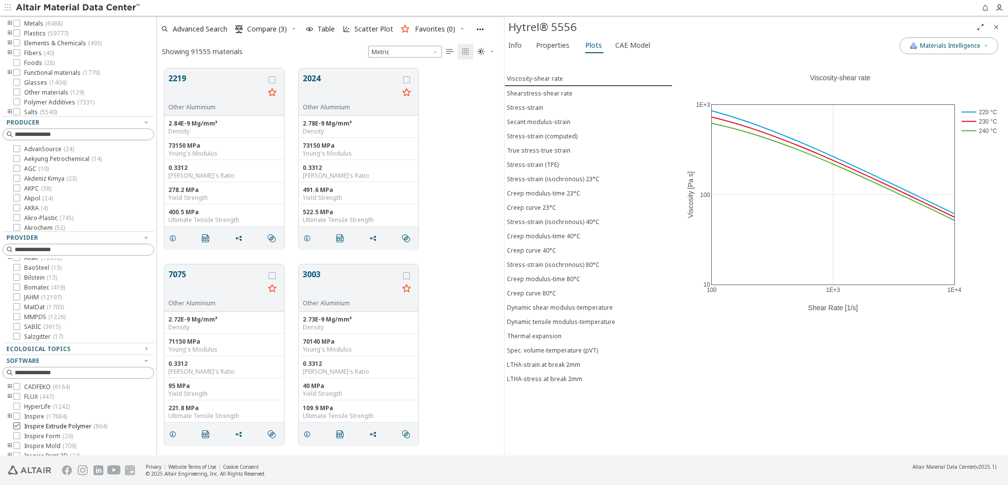
scroll to position [118, 0]
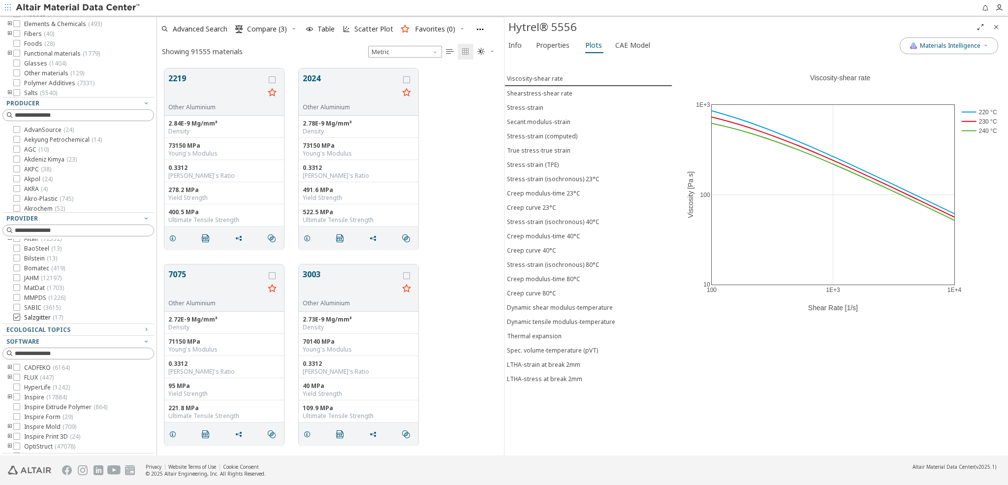
click at [16, 316] on icon at bounding box center [16, 316] width 7 height 7
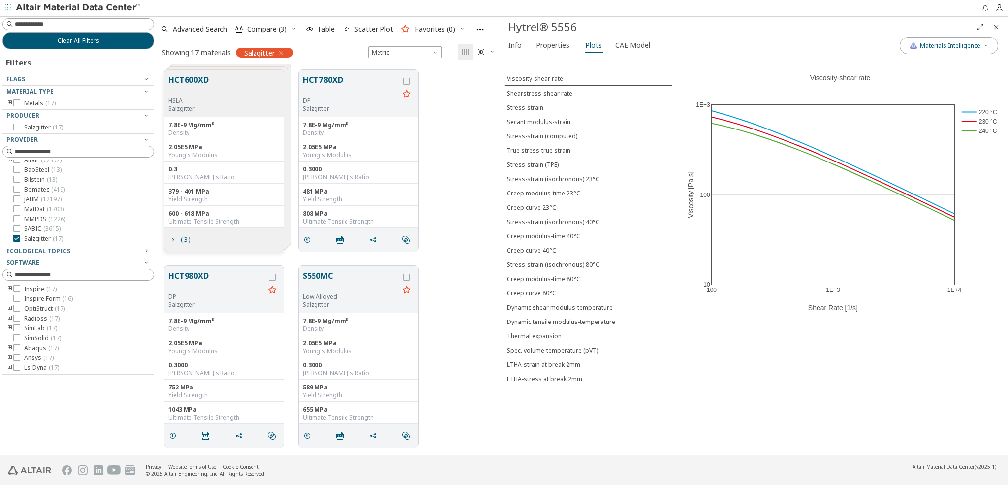
click at [995, 28] on icon "Close" at bounding box center [996, 27] width 8 height 8
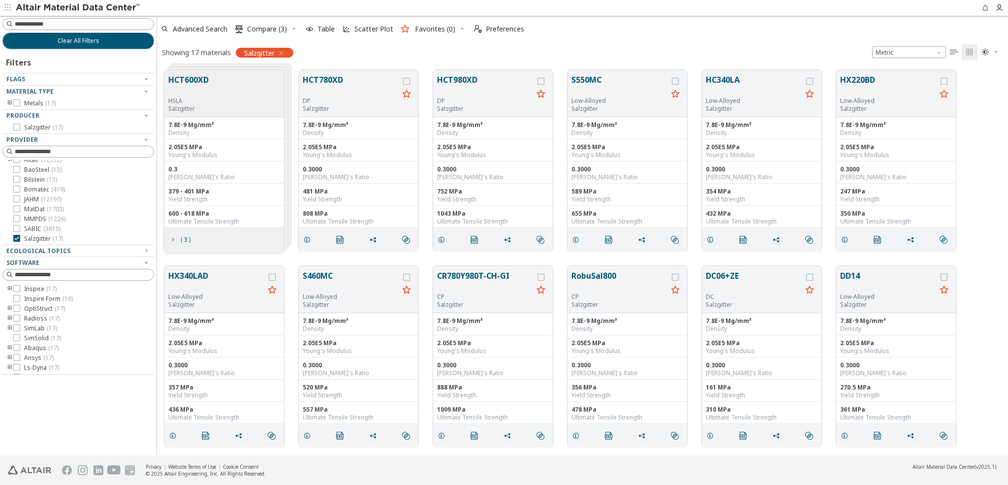
scroll to position [393, 850]
drag, startPoint x: 405, startPoint y: 82, endPoint x: 398, endPoint y: 97, distance: 17.6
click at [405, 82] on icon "grid" at bounding box center [406, 81] width 7 height 7
drag, startPoint x: 274, startPoint y: 277, endPoint x: 304, endPoint y: 304, distance: 40.4
click at [275, 277] on icon "grid" at bounding box center [272, 277] width 7 height 7
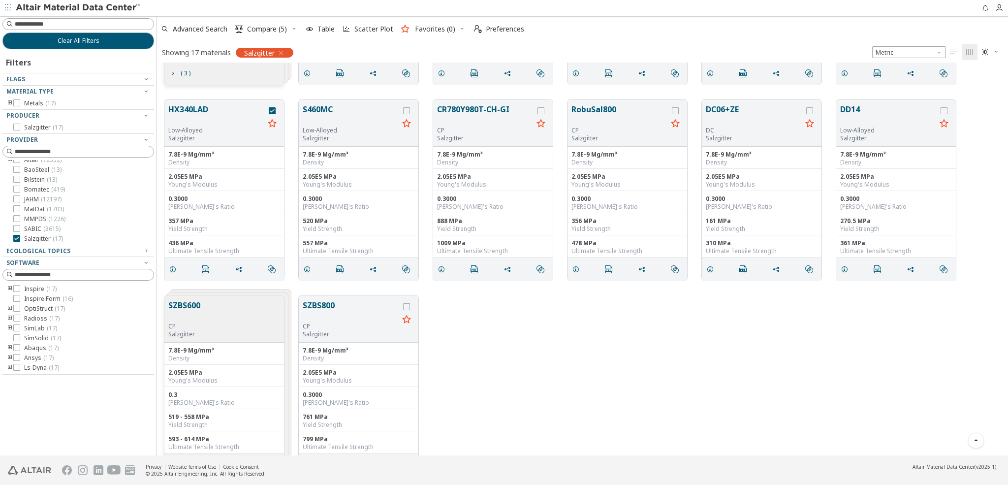
scroll to position [190, 0]
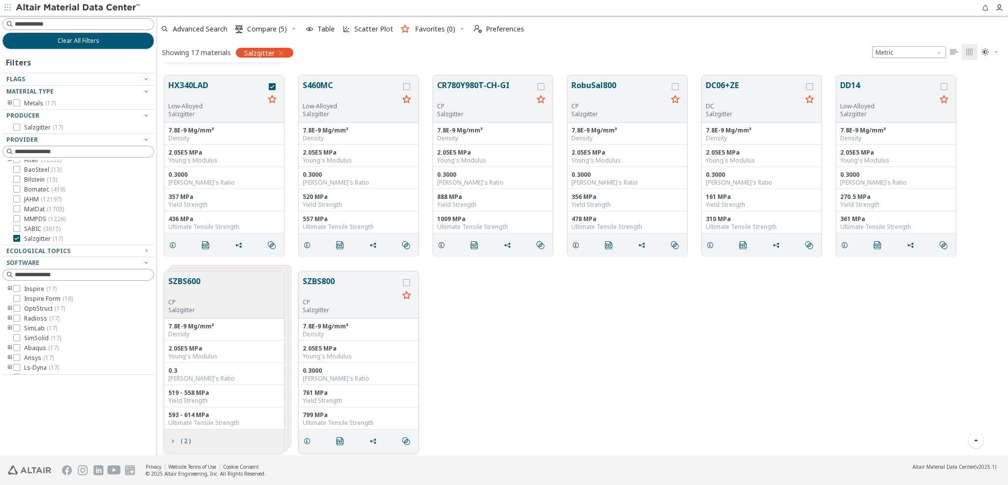
click at [409, 279] on icon "grid" at bounding box center [406, 282] width 7 height 7
click at [266, 28] on span "Compare (6)" at bounding box center [267, 29] width 40 height 7
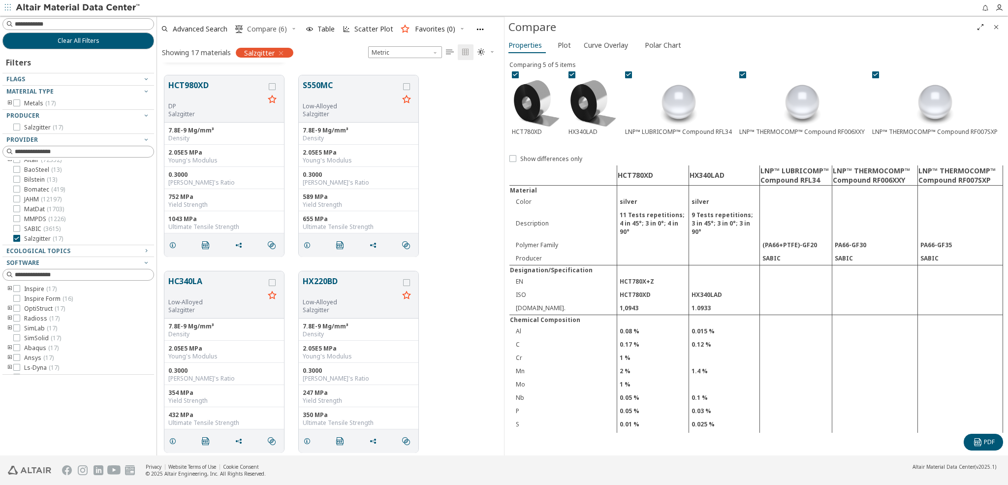
scroll to position [393, 346]
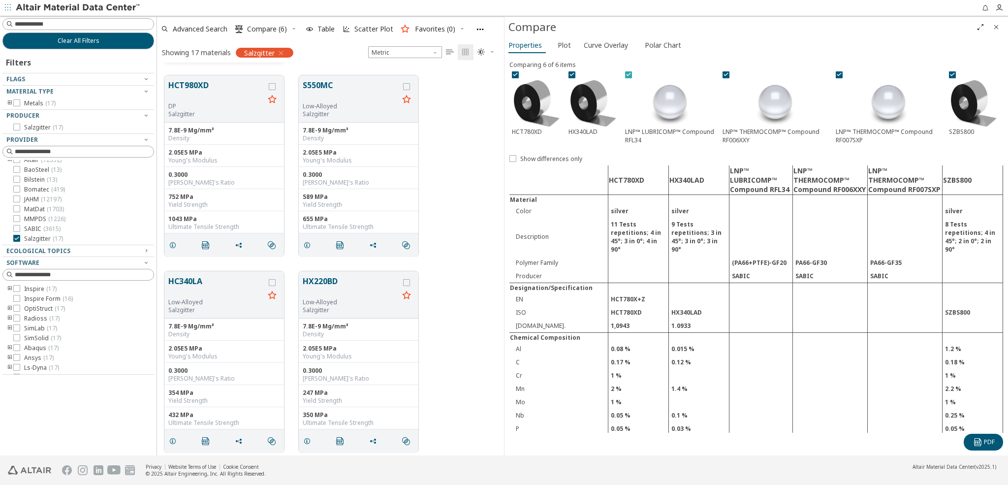
drag, startPoint x: 626, startPoint y: 73, endPoint x: 694, endPoint y: 77, distance: 68.0
click at [629, 73] on icon at bounding box center [628, 74] width 7 height 7
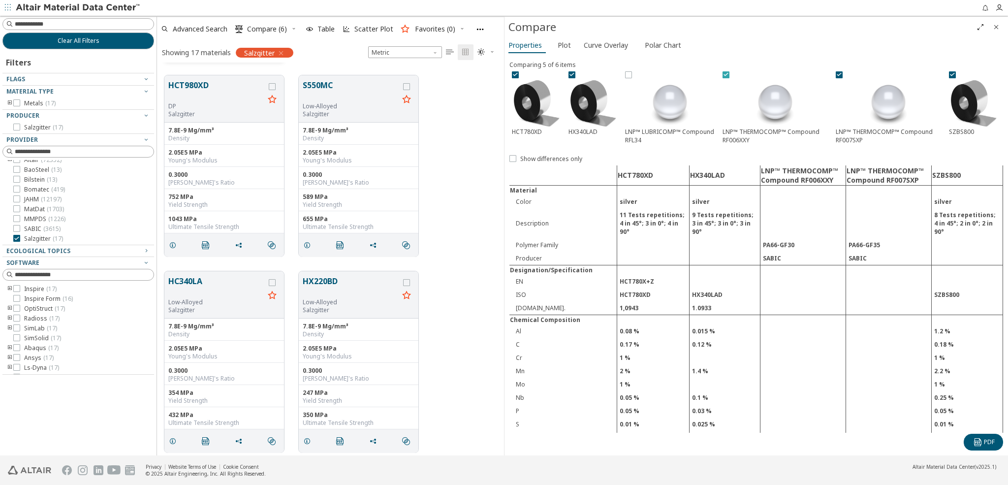
drag, startPoint x: 729, startPoint y: 75, endPoint x: 740, endPoint y: 75, distance: 11.3
click at [729, 75] on div at bounding box center [725, 74] width 7 height 7
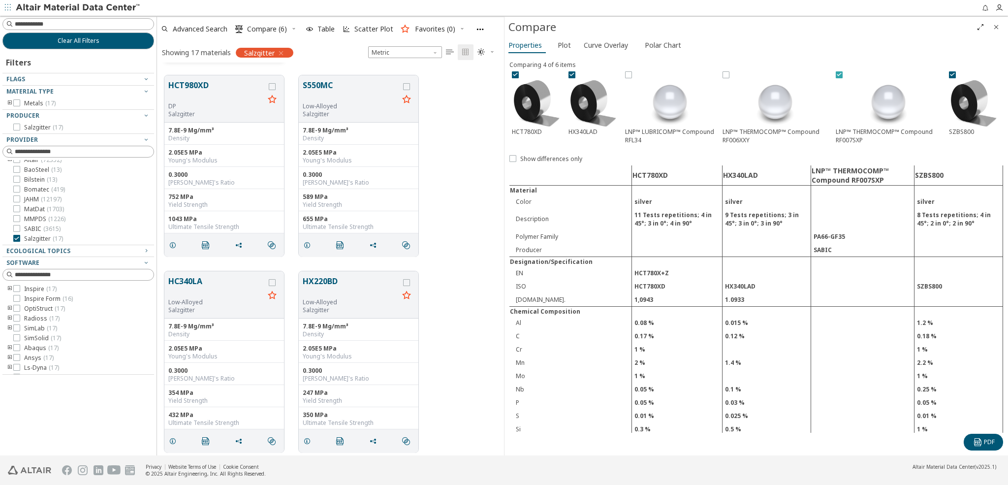
click at [839, 74] on icon at bounding box center [838, 74] width 7 height 7
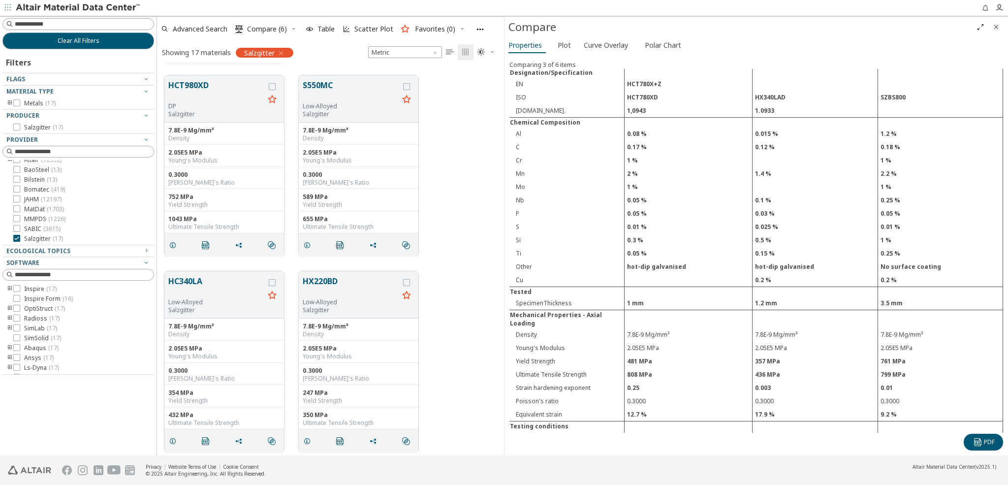
scroll to position [0, 0]
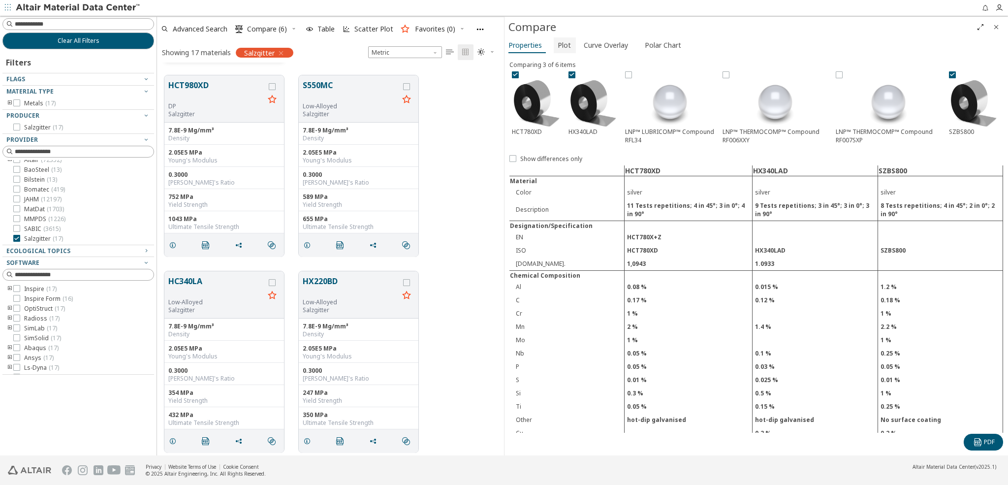
click at [562, 47] on span "Plot" at bounding box center [563, 45] width 13 height 16
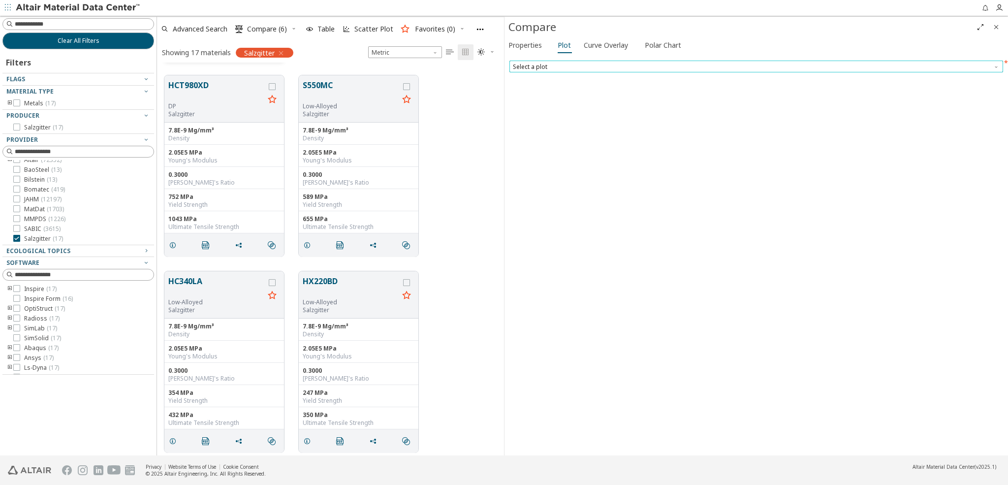
click at [539, 70] on span "Select a plot" at bounding box center [755, 67] width 493 height 12
click at [542, 80] on span "Stress-strain (computed)" at bounding box center [549, 79] width 70 height 8
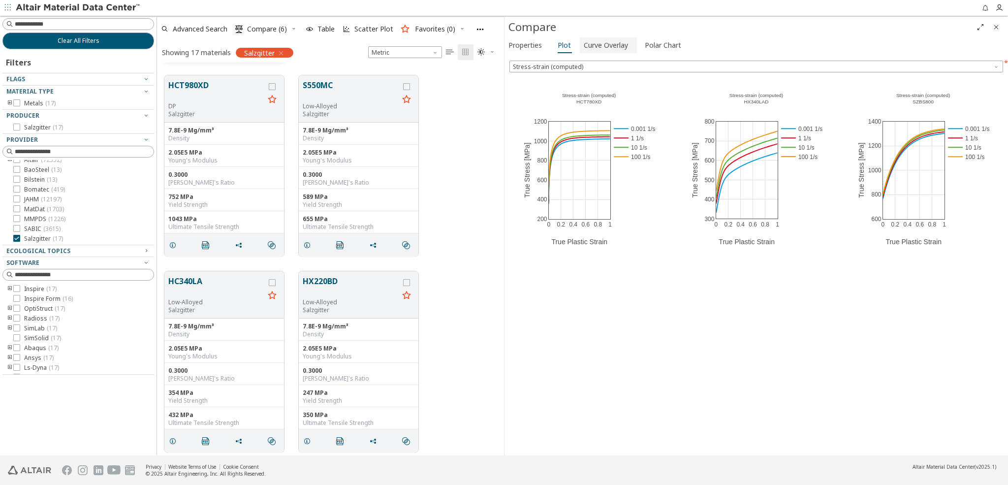
click at [610, 45] on span "Curve Overlay" at bounding box center [605, 45] width 44 height 16
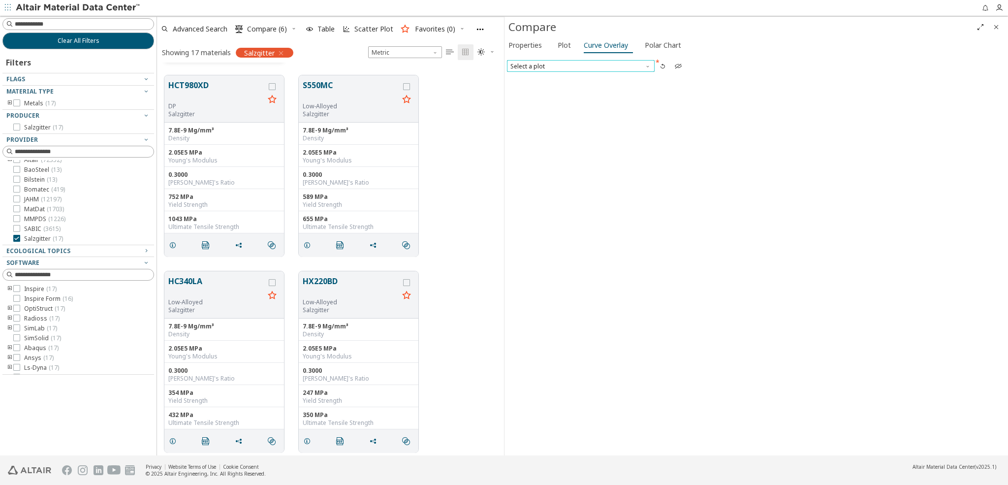
click at [589, 66] on span "Select a plot" at bounding box center [581, 66] width 148 height 12
click at [575, 81] on span "Stress-strain (computed)" at bounding box center [546, 78] width 70 height 8
click at [512, 98] on icon at bounding box center [512, 97] width 7 height 7
click at [513, 115] on label "HX340LAD" at bounding box center [529, 112] width 40 height 8
drag, startPoint x: 513, startPoint y: 125, endPoint x: 532, endPoint y: 123, distance: 18.9
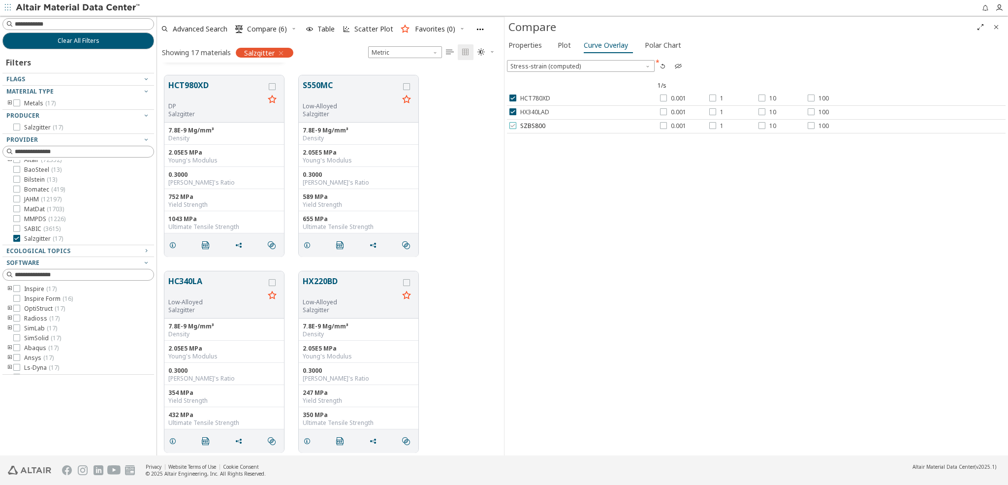
click at [513, 125] on icon at bounding box center [512, 125] width 7 height 7
drag, startPoint x: 662, startPoint y: 96, endPoint x: 662, endPoint y: 116, distance: 19.7
click at [663, 97] on icon at bounding box center [663, 97] width 7 height 7
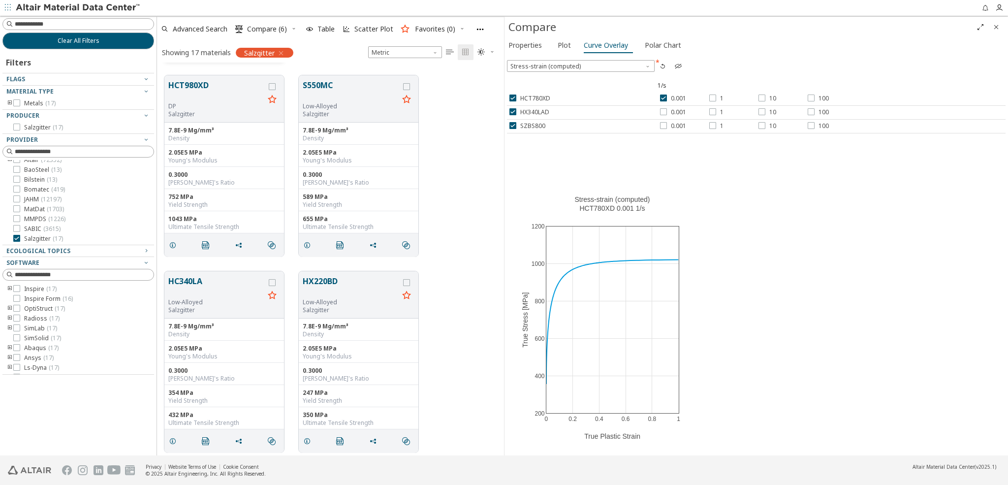
drag, startPoint x: 663, startPoint y: 110, endPoint x: 664, endPoint y: 120, distance: 9.5
click at [663, 111] on icon at bounding box center [663, 111] width 7 height 7
click at [663, 125] on icon at bounding box center [663, 125] width 7 height 7
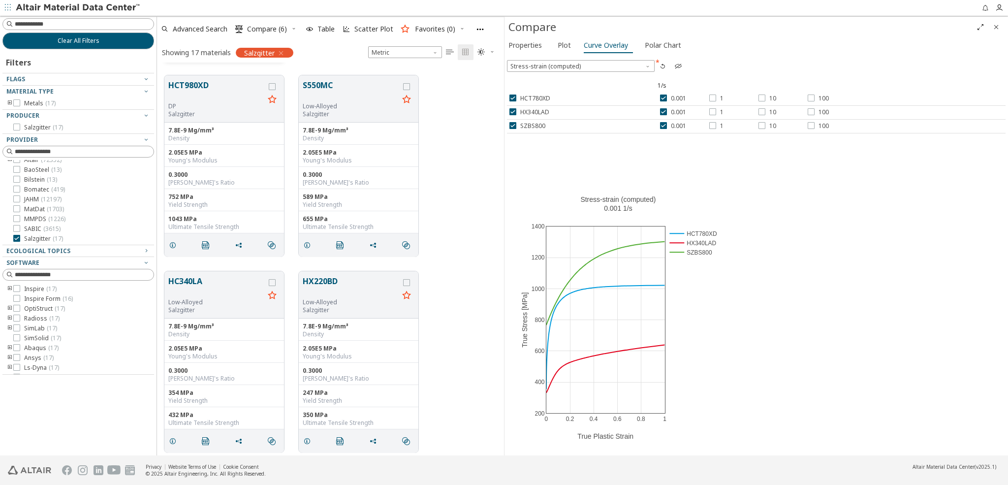
drag, startPoint x: 810, startPoint y: 97, endPoint x: 813, endPoint y: 105, distance: 7.9
click at [810, 98] on icon at bounding box center [810, 97] width 7 height 7
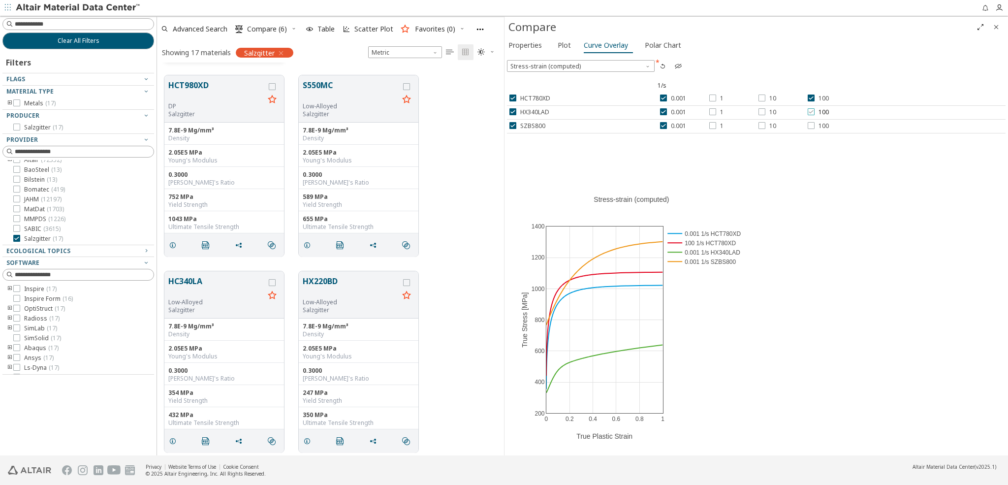
click at [813, 111] on icon at bounding box center [810, 111] width 7 height 7
drag, startPoint x: 812, startPoint y: 123, endPoint x: 802, endPoint y: 159, distance: 37.4
click at [812, 123] on icon at bounding box center [810, 125] width 7 height 7
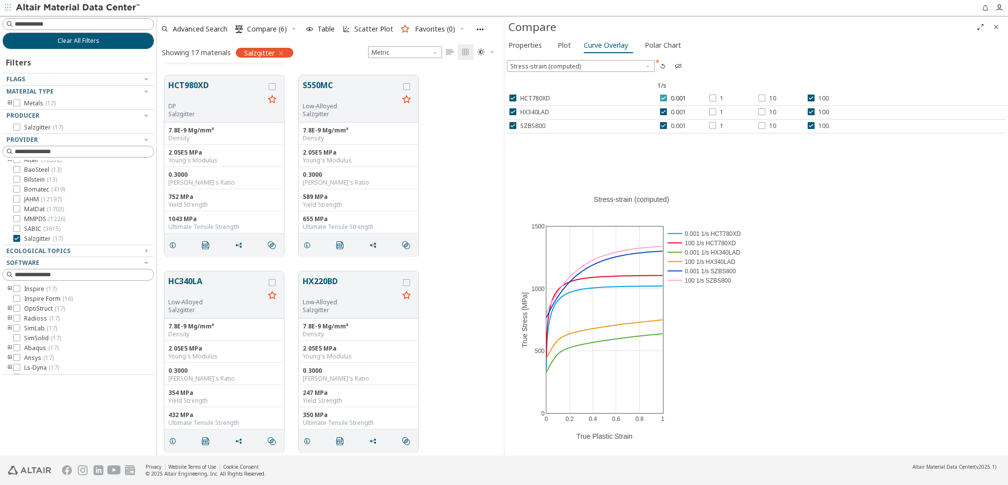
click at [664, 99] on icon at bounding box center [663, 97] width 7 height 7
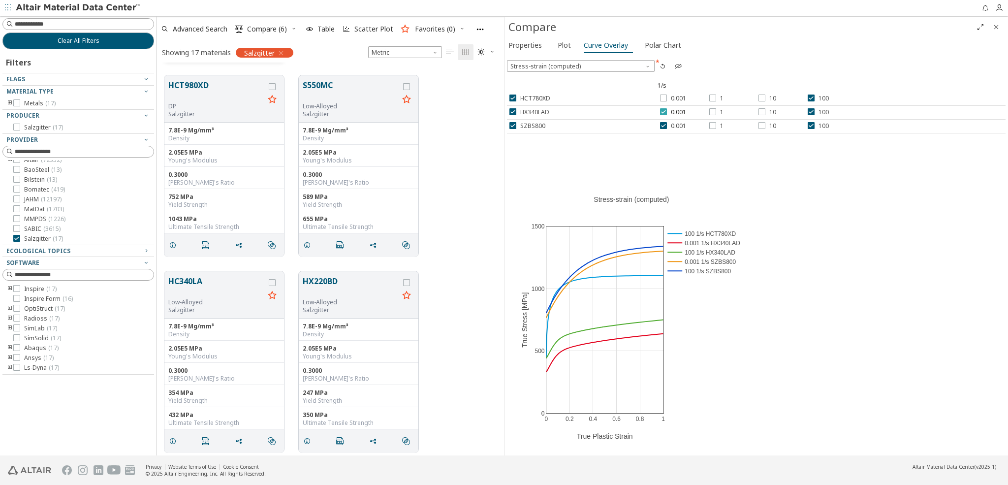
click at [665, 111] on icon at bounding box center [663, 111] width 7 height 7
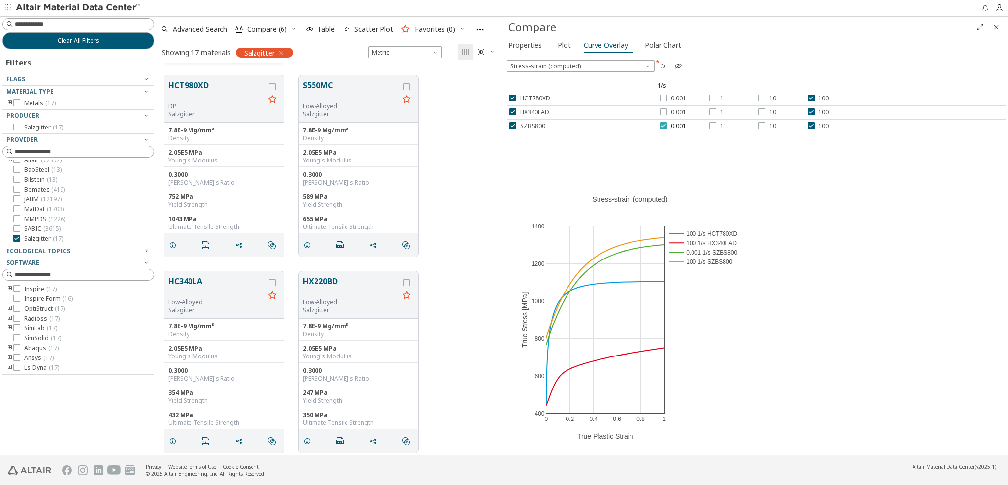
drag, startPoint x: 664, startPoint y: 124, endPoint x: 698, endPoint y: 143, distance: 38.3
click at [665, 124] on icon at bounding box center [663, 125] width 7 height 7
click at [660, 41] on span "Polar Chart" at bounding box center [662, 45] width 36 height 16
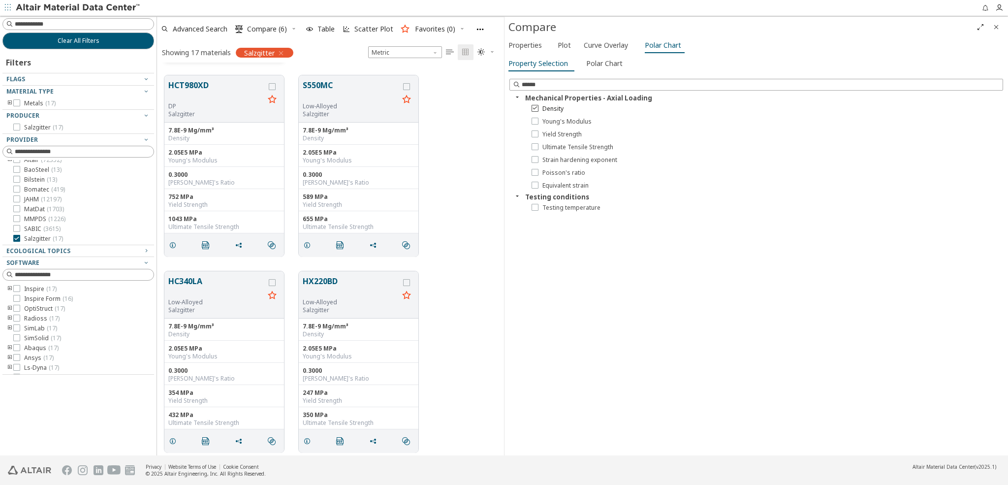
click at [534, 107] on icon at bounding box center [534, 107] width 7 height 7
drag, startPoint x: 535, startPoint y: 120, endPoint x: 539, endPoint y: 127, distance: 9.0
click at [535, 120] on icon at bounding box center [534, 120] width 7 height 7
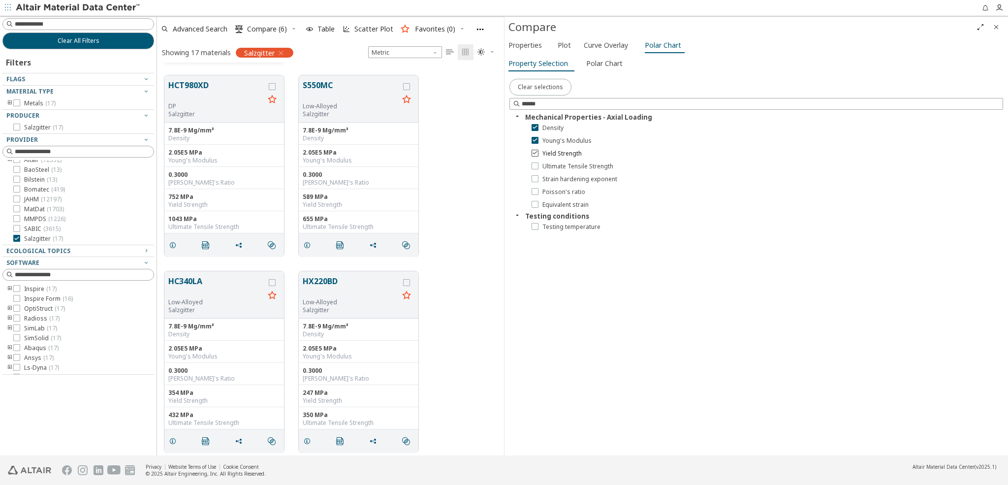
drag, startPoint x: 537, startPoint y: 153, endPoint x: 541, endPoint y: 156, distance: 5.6
click at [537, 153] on icon at bounding box center [534, 152] width 7 height 7
click at [605, 63] on span "Polar Chart" at bounding box center [604, 64] width 36 height 16
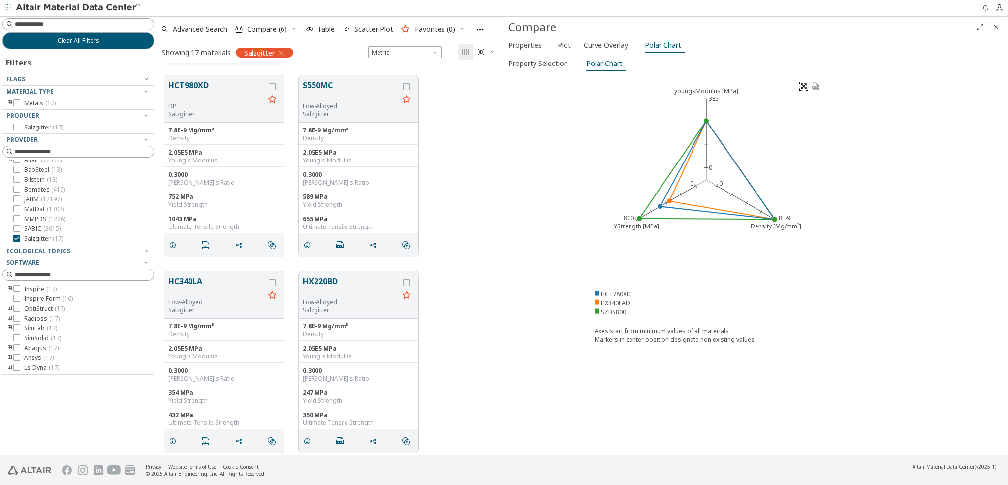
click at [805, 85] on image at bounding box center [803, 86] width 9 height 9
click at [366, 29] on span "Scatter Plot" at bounding box center [373, 29] width 39 height 7
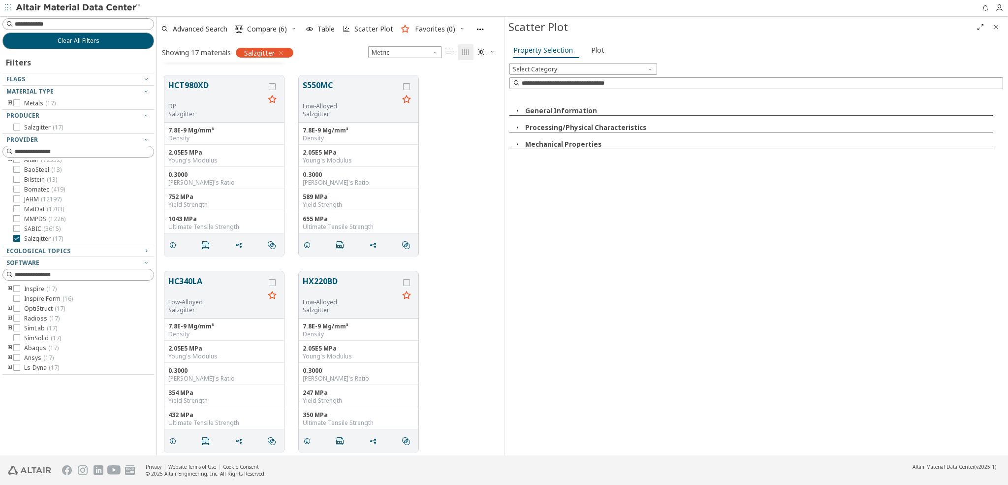
click at [518, 110] on icon "button" at bounding box center [517, 111] width 8 height 8
click at [517, 160] on icon "button" at bounding box center [517, 161] width 8 height 8
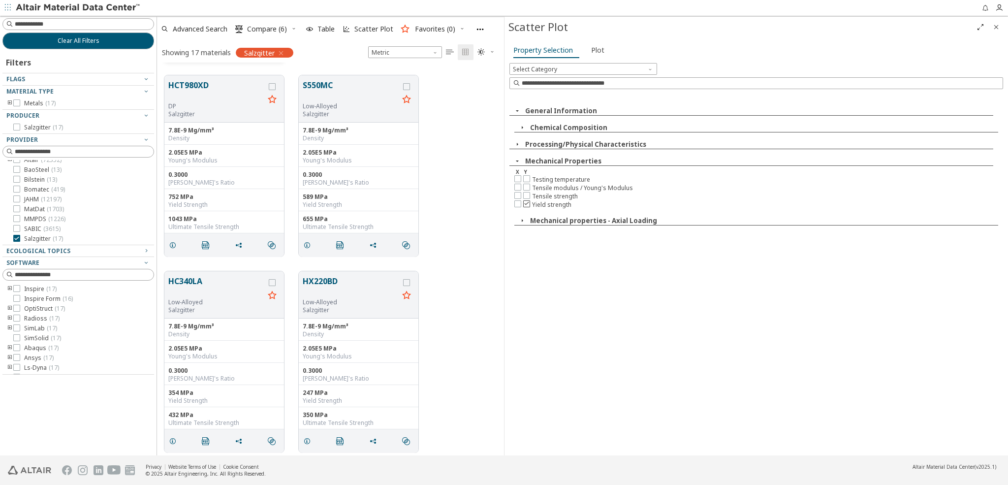
click at [527, 202] on icon at bounding box center [526, 203] width 7 height 7
click at [523, 221] on icon "button" at bounding box center [522, 220] width 8 height 8
click at [517, 144] on icon "button" at bounding box center [517, 144] width 8 height 8
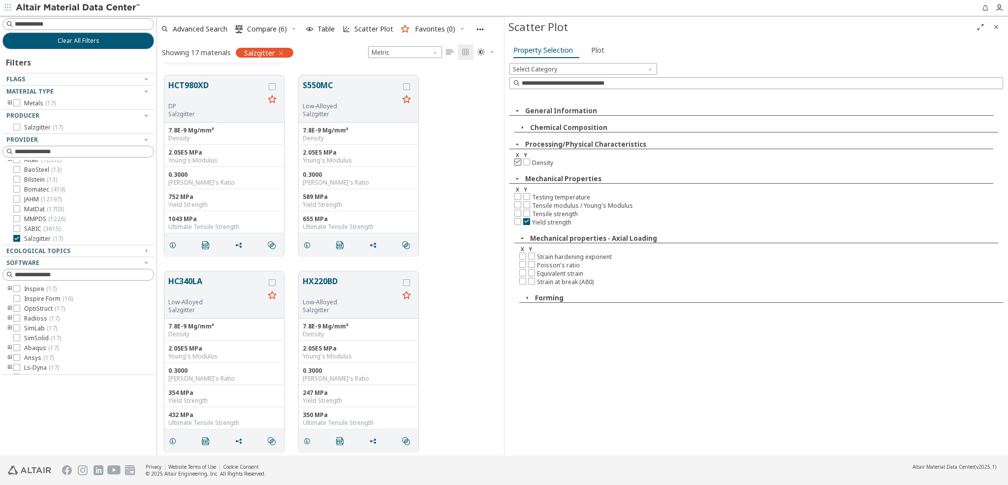
click at [516, 161] on icon at bounding box center [517, 161] width 7 height 7
click at [597, 52] on span "Plot" at bounding box center [597, 50] width 13 height 16
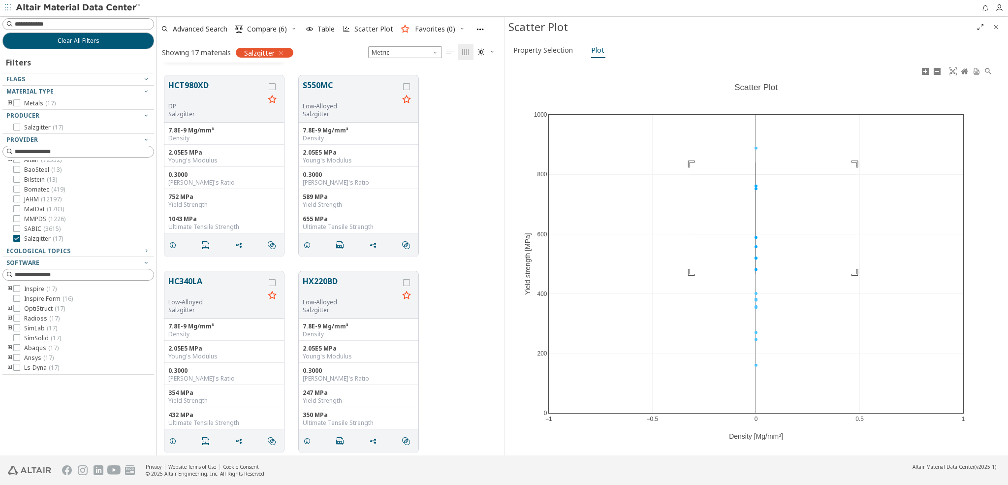
drag, startPoint x: 690, startPoint y: 162, endPoint x: 856, endPoint y: 273, distance: 199.8
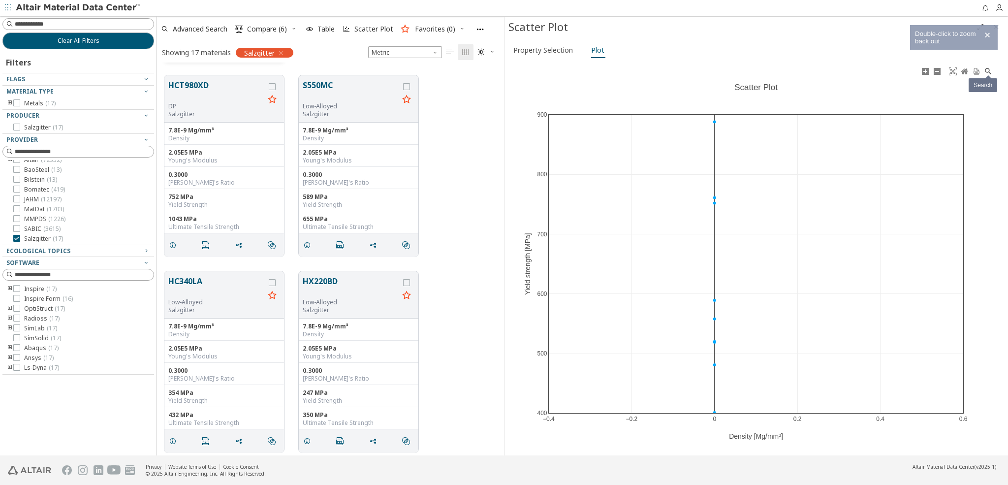
click at [987, 71] on icon at bounding box center [988, 71] width 8 height 8
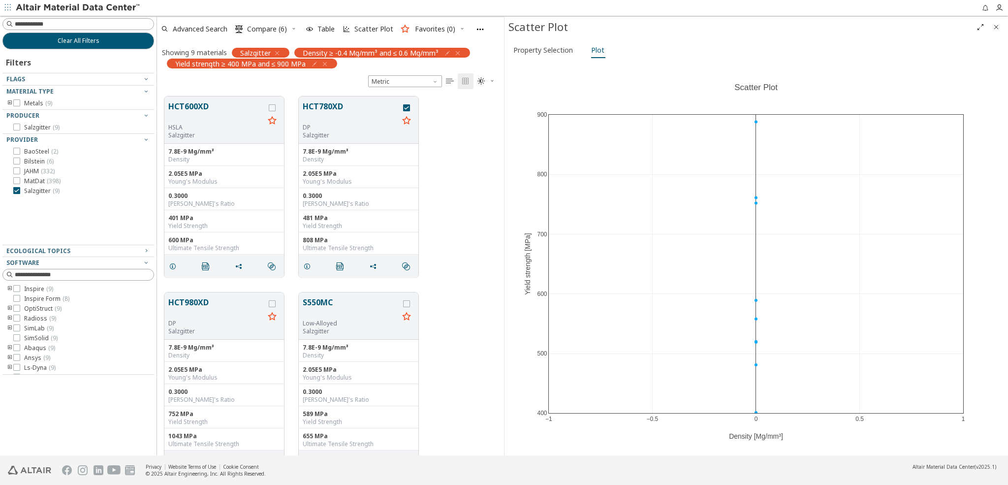
click at [459, 30] on icon "button" at bounding box center [462, 29] width 6 height 6
click at [465, 218] on div "HCT600XD HSLA Salzgitter 7.8E-9 Mg/mm³ Density 2.05E5 MPa Young's Modulus 0.300…" at bounding box center [330, 187] width 347 height 196
click at [18, 190] on icon at bounding box center [16, 190] width 7 height 7
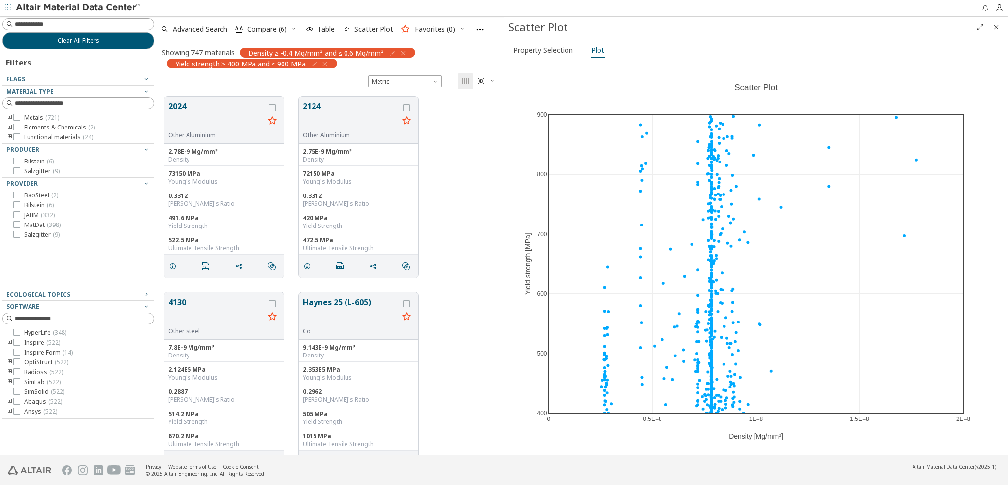
click at [405, 53] on icon "button" at bounding box center [403, 53] width 8 height 8
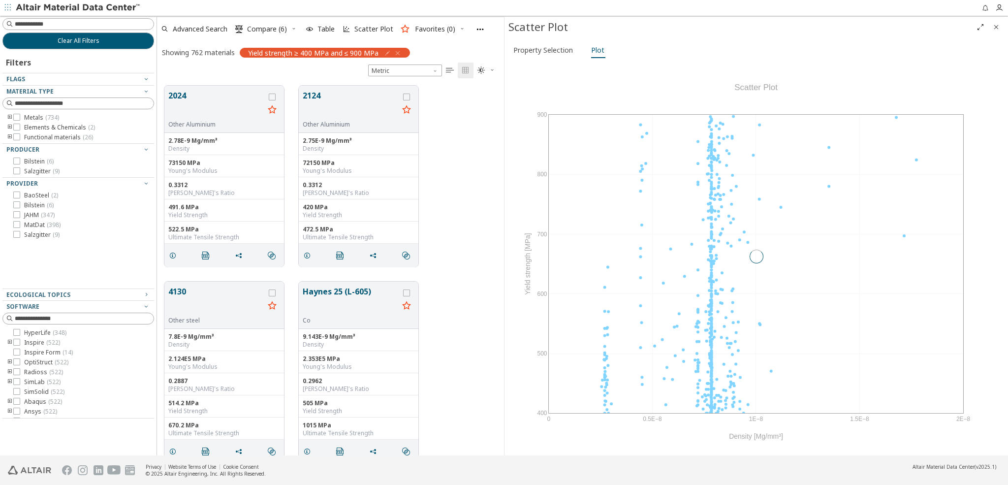
scroll to position [377, 346]
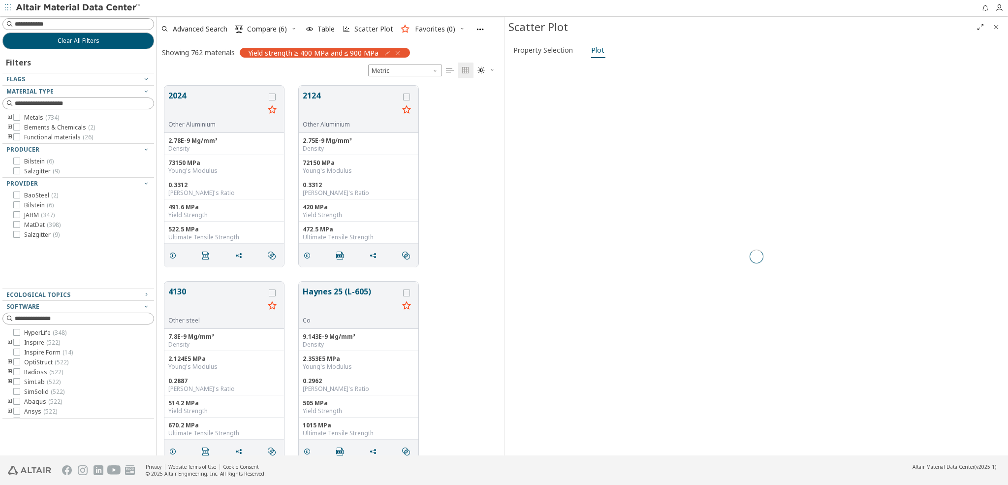
click at [399, 54] on icon "button" at bounding box center [398, 53] width 8 height 8
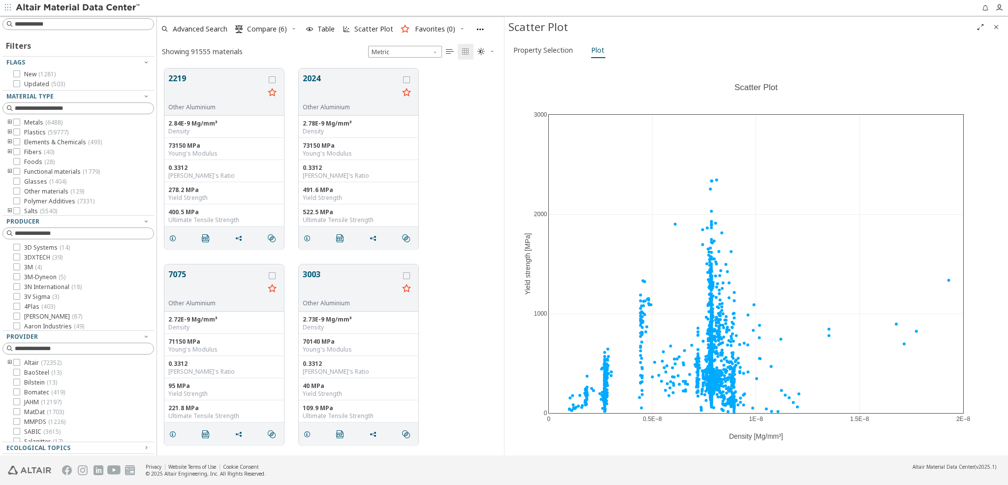
scroll to position [394, 346]
